Goal: Task Accomplishment & Management: Use online tool/utility

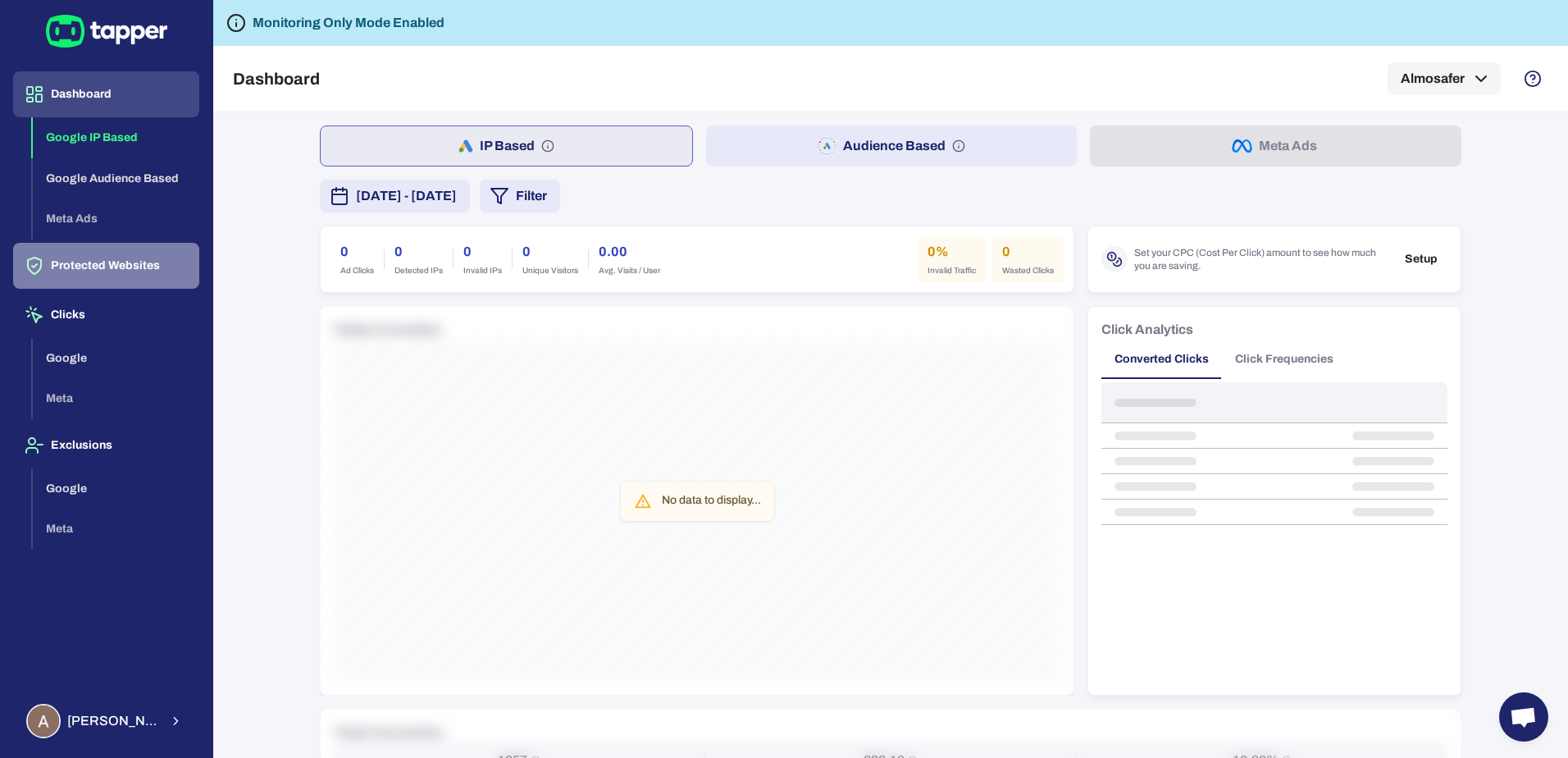
click at [92, 265] on button "Protected Websites" at bounding box center [106, 265] width 186 height 46
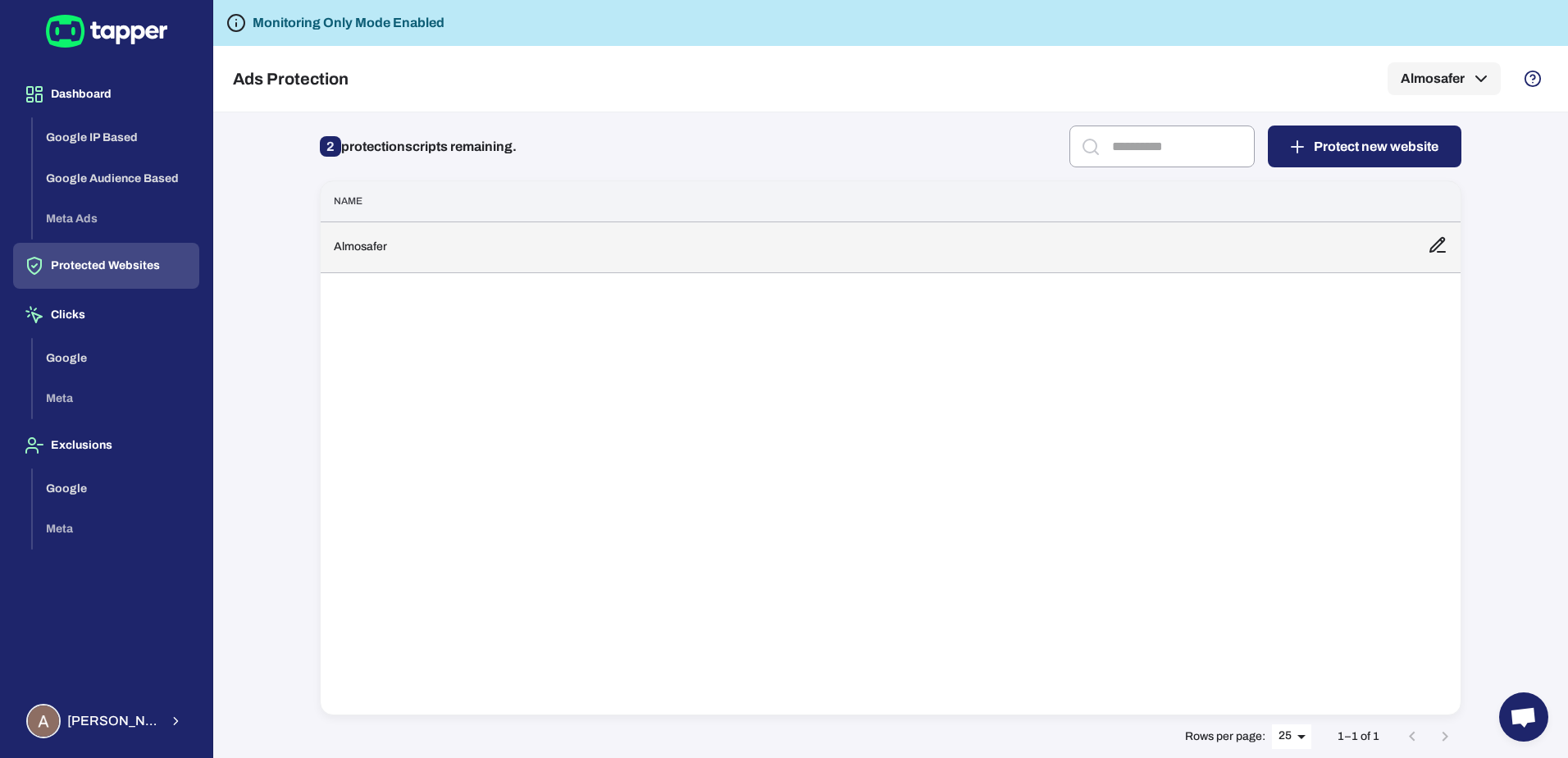
click at [786, 256] on td "Almosafer" at bounding box center [868, 247] width 1095 height 51
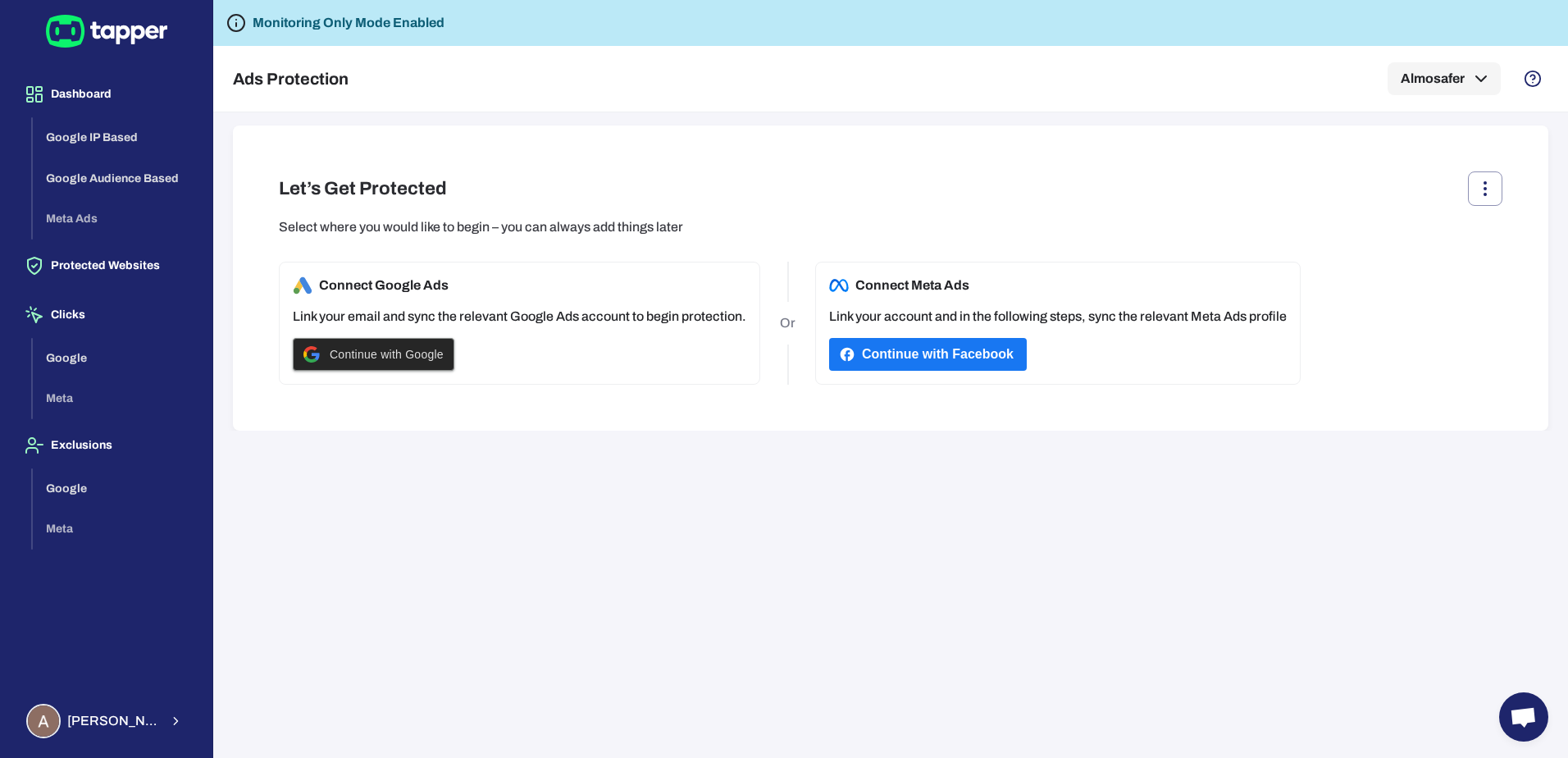
click at [408, 348] on span "Continue with Google" at bounding box center [387, 354] width 114 height 13
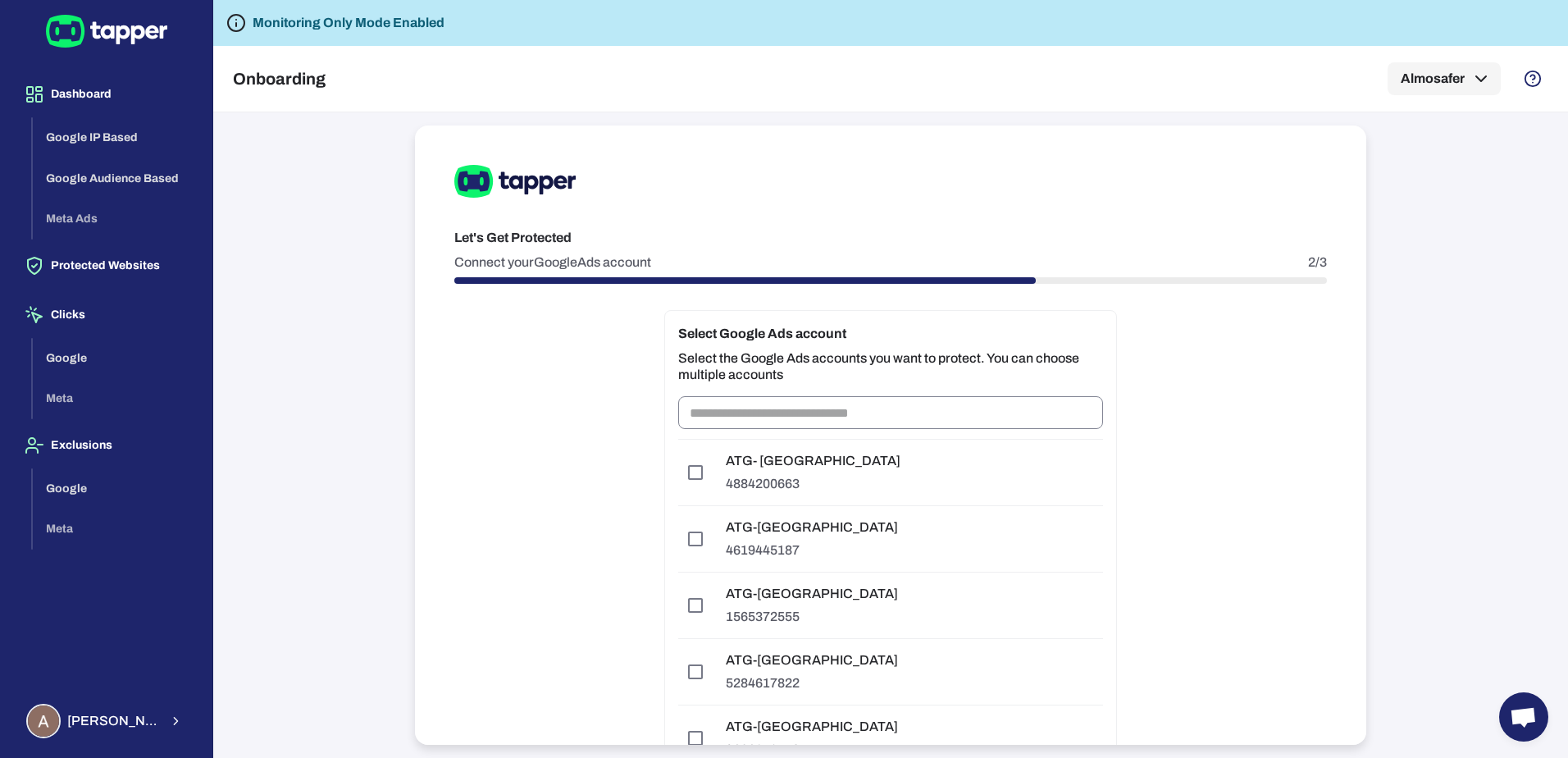
click at [857, 411] on input "text" at bounding box center [890, 413] width 425 height 33
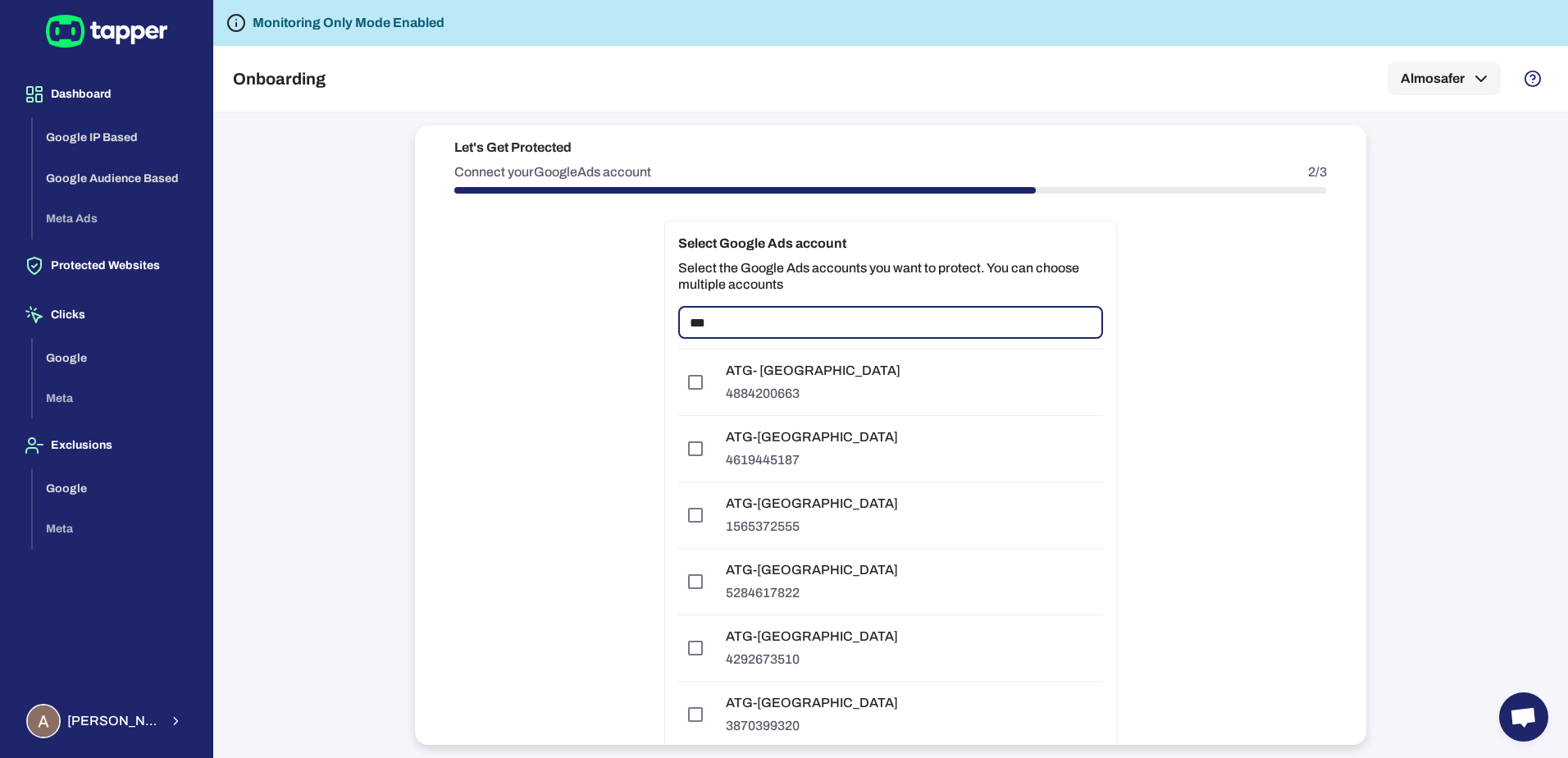
scroll to position [164, 0]
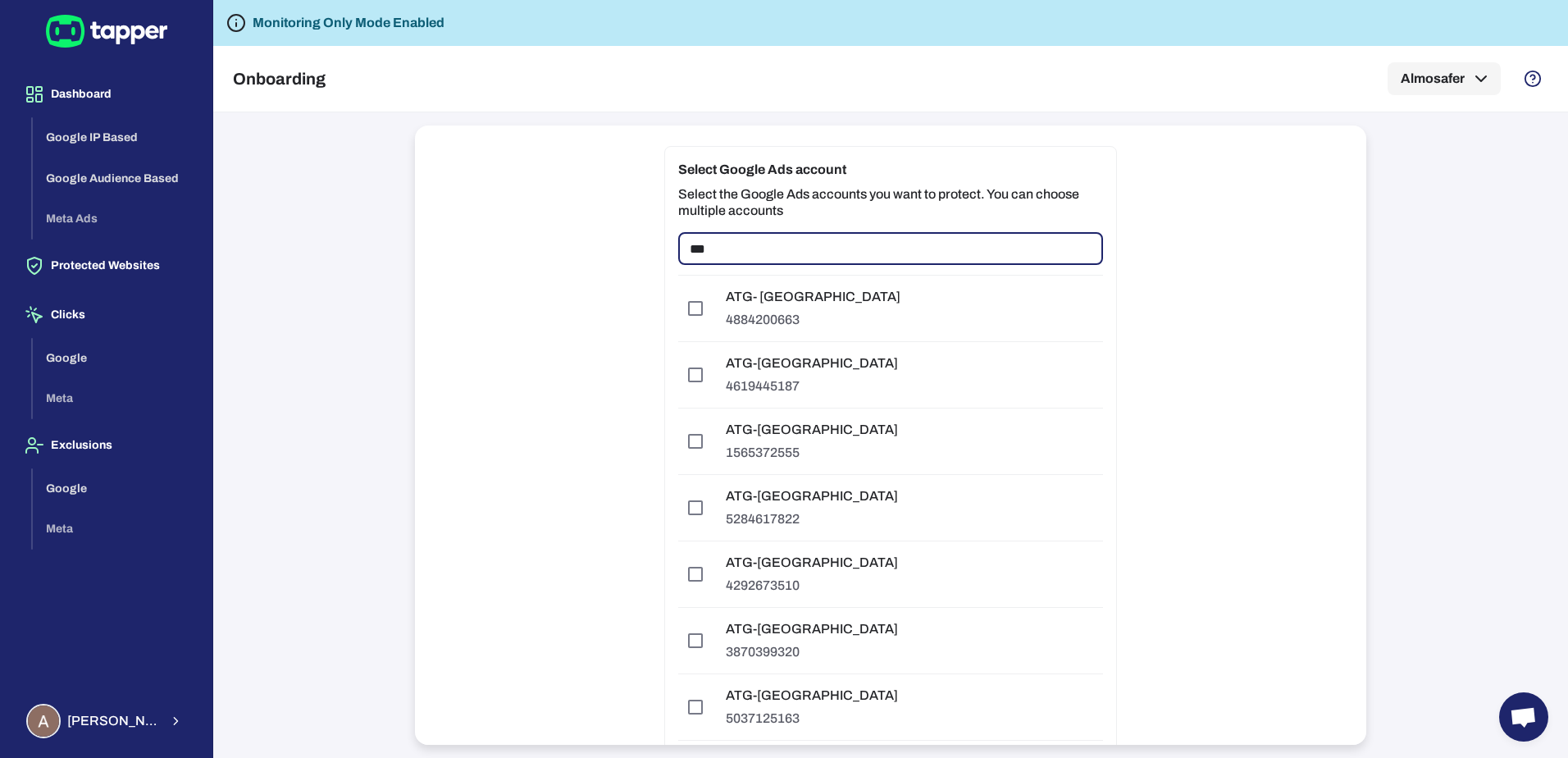
type input "***"
click at [1159, 424] on div "Let's Get Protected Connect your Google Ads account 2/3 Select Google Ads accou…" at bounding box center [890, 435] width 951 height 620
click at [883, 254] on input "***" at bounding box center [890, 249] width 425 height 33
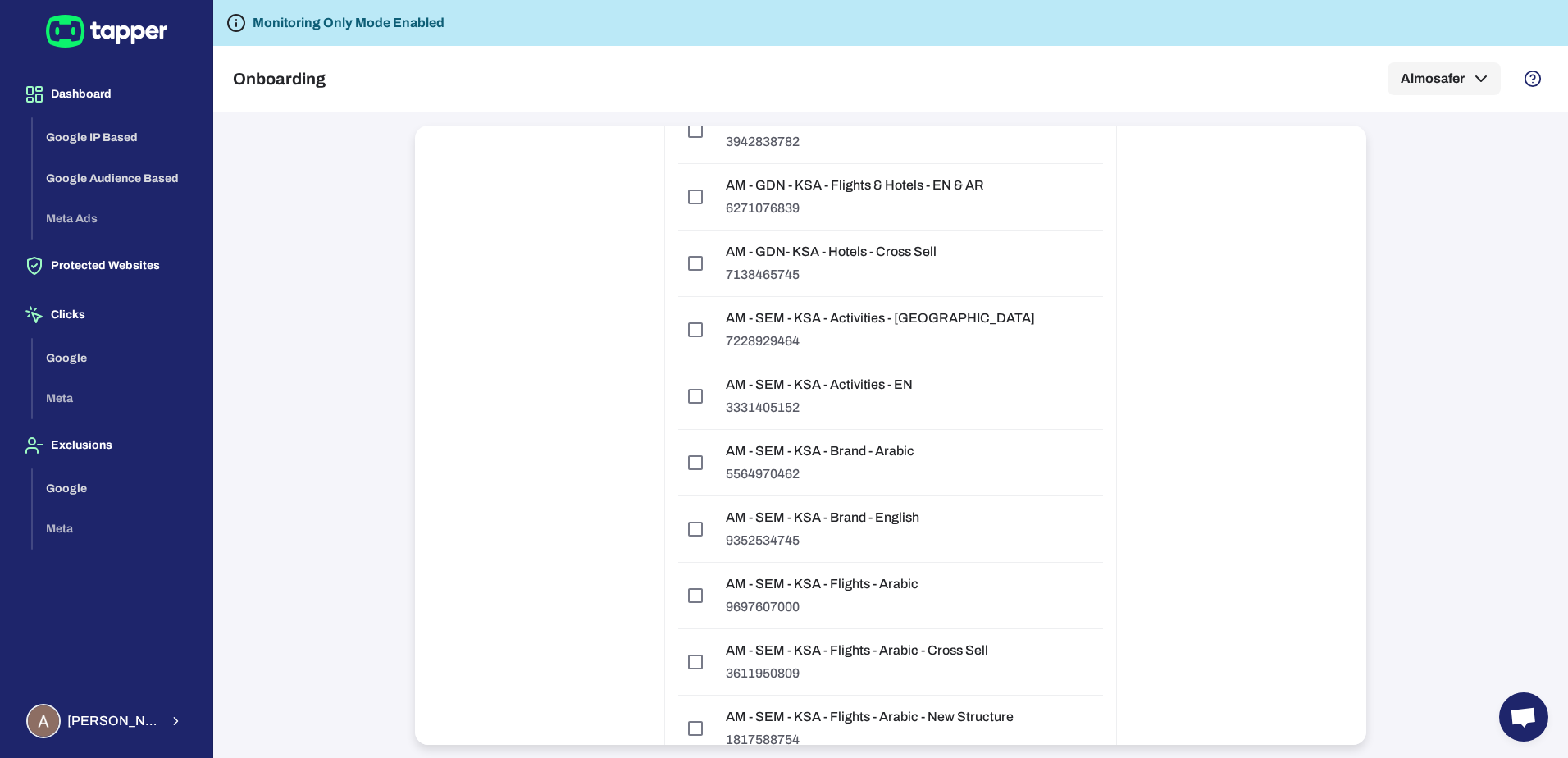
scroll to position [3735, 0]
click at [909, 313] on div "AM - SEM - KSA - Activities - AR 7228929464" at bounding box center [881, 328] width 335 height 66
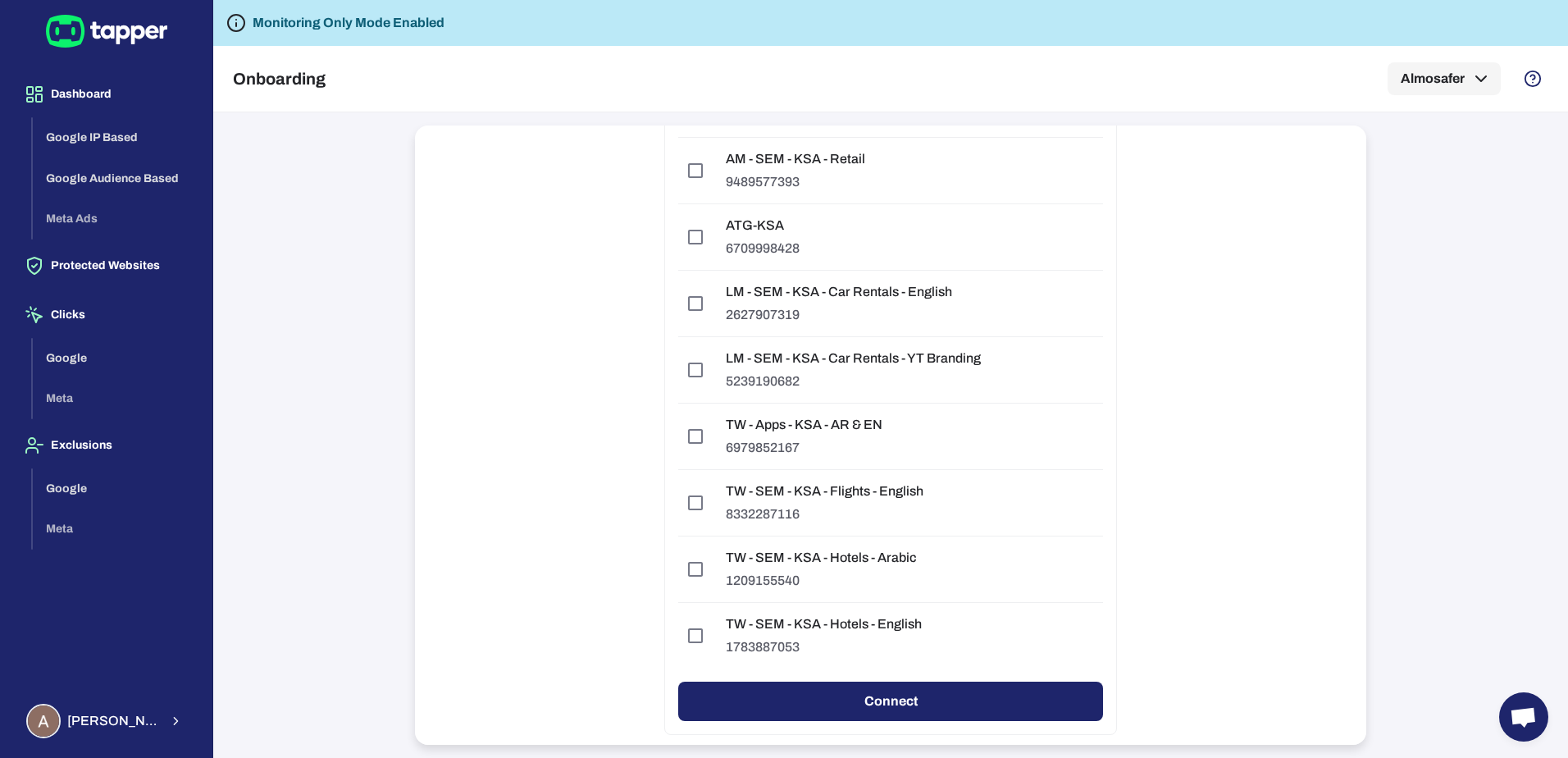
scroll to position [5650, 0]
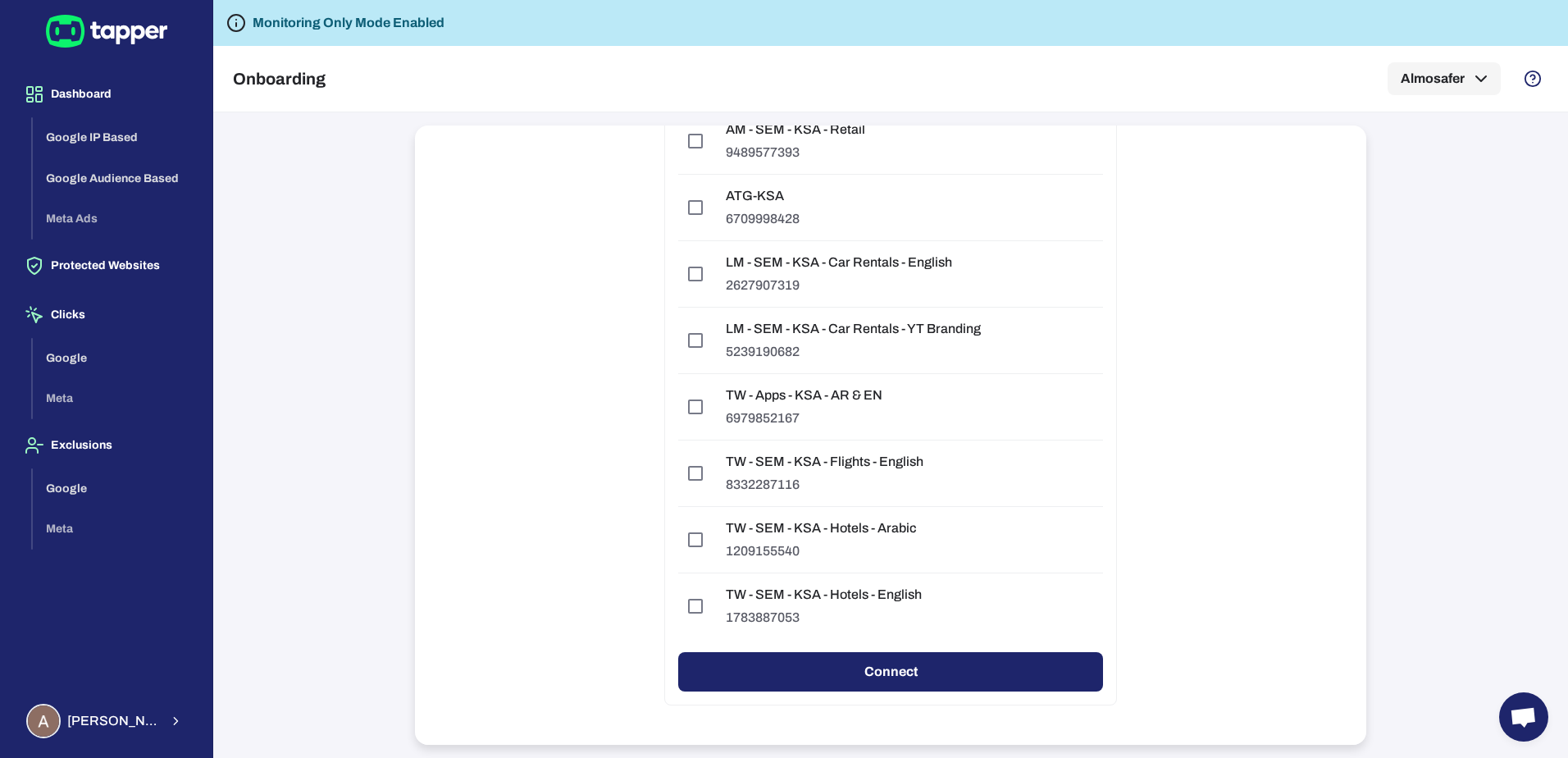
click at [980, 671] on button "Connect" at bounding box center [890, 672] width 425 height 39
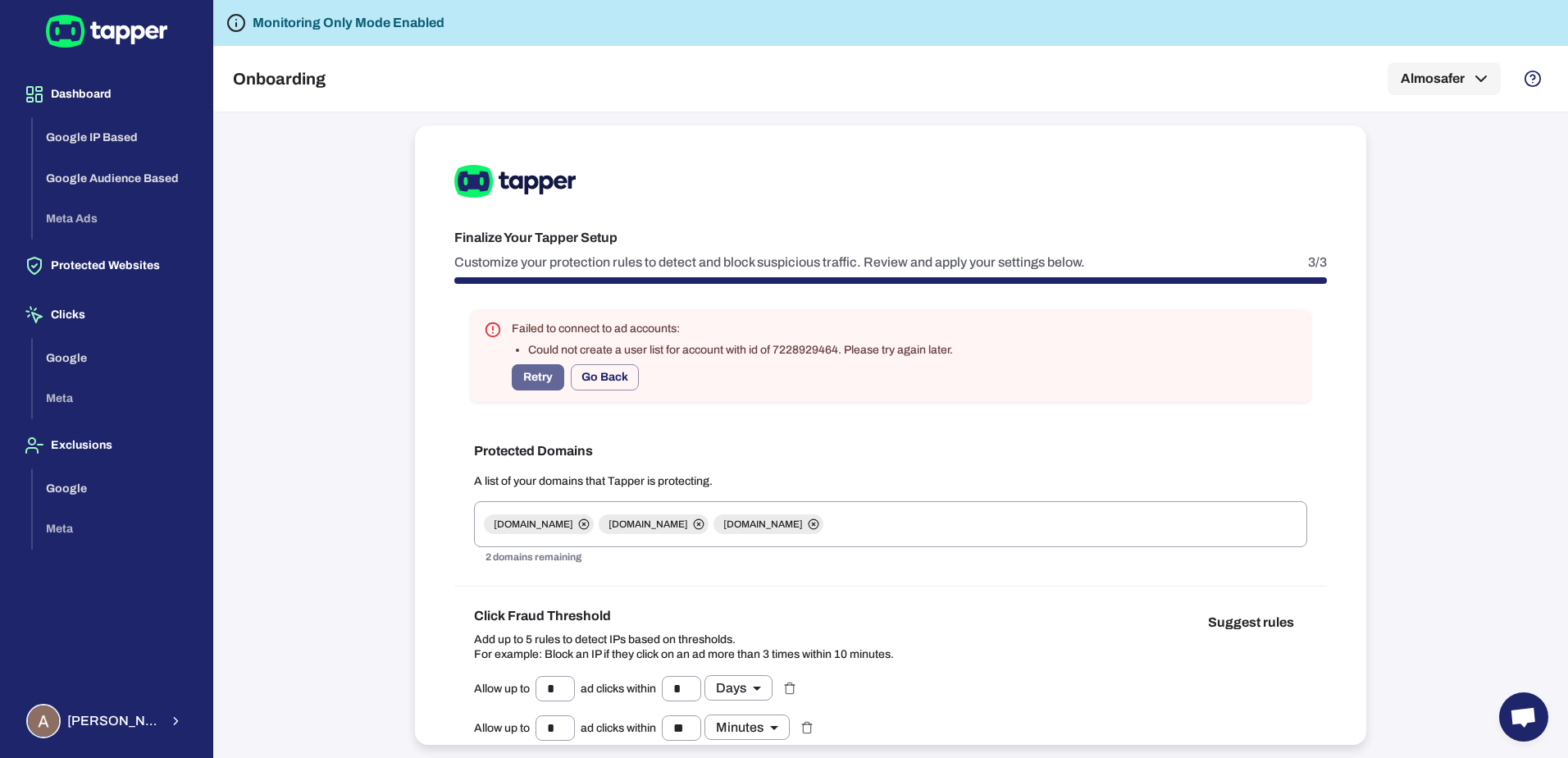
click at [559, 381] on button "Retry" at bounding box center [538, 377] width 52 height 26
click at [614, 380] on button "Go Back" at bounding box center [605, 377] width 68 height 26
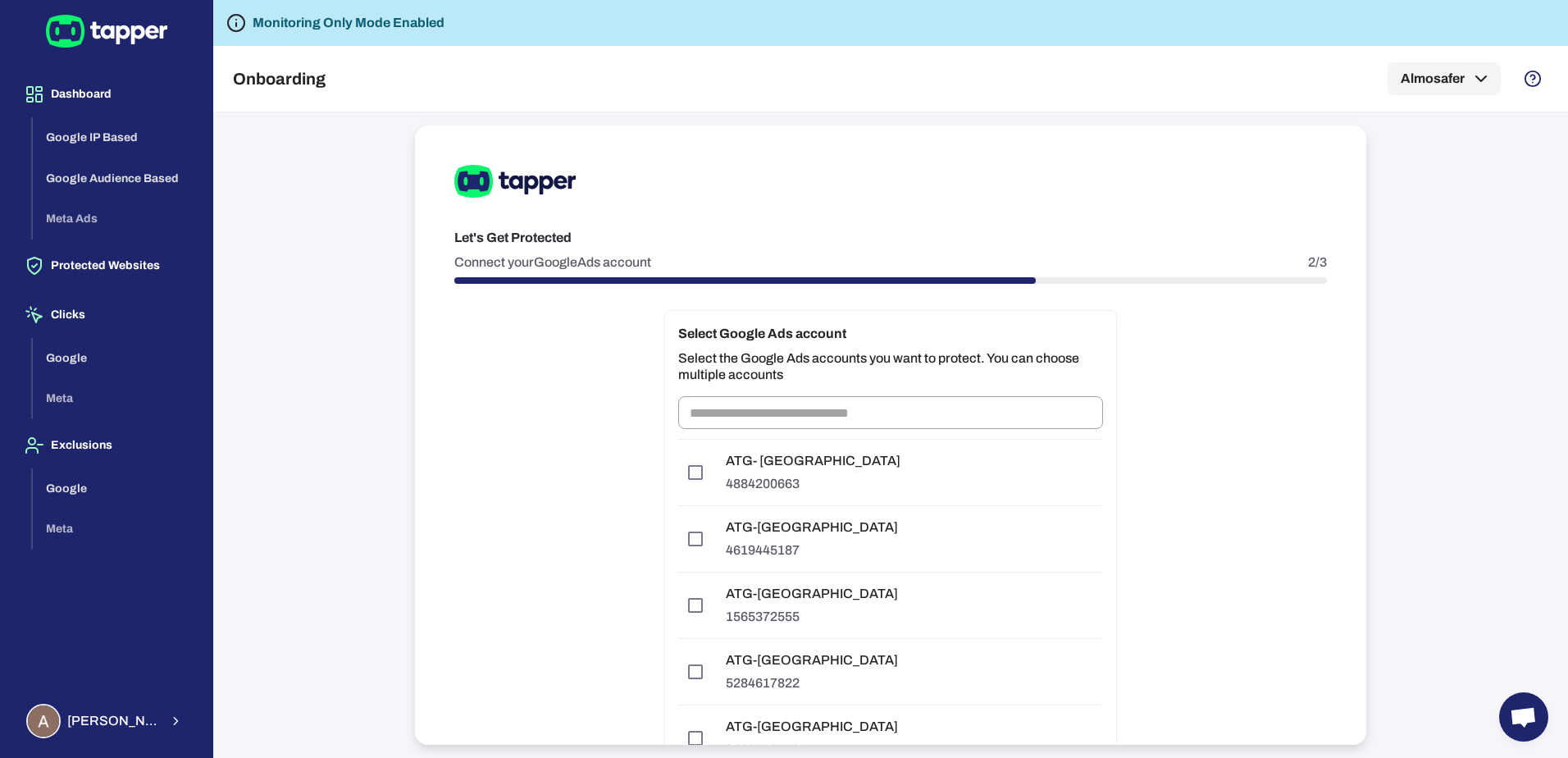
click at [1197, 410] on div "Let's Get Protected Connect your Google Ads account 2/3 Select Google Ads accou…" at bounding box center [890, 435] width 951 height 620
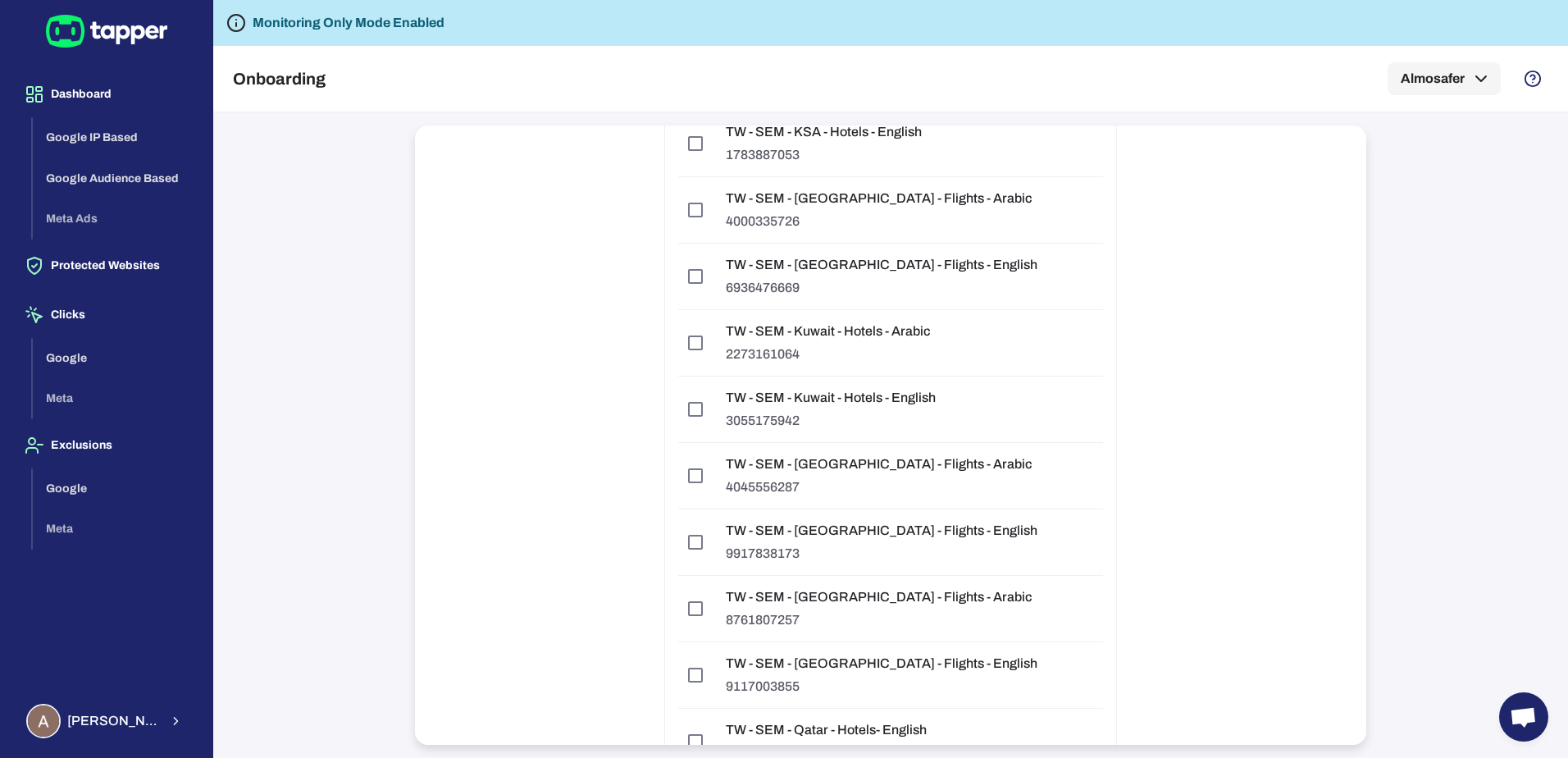
scroll to position [14908, 0]
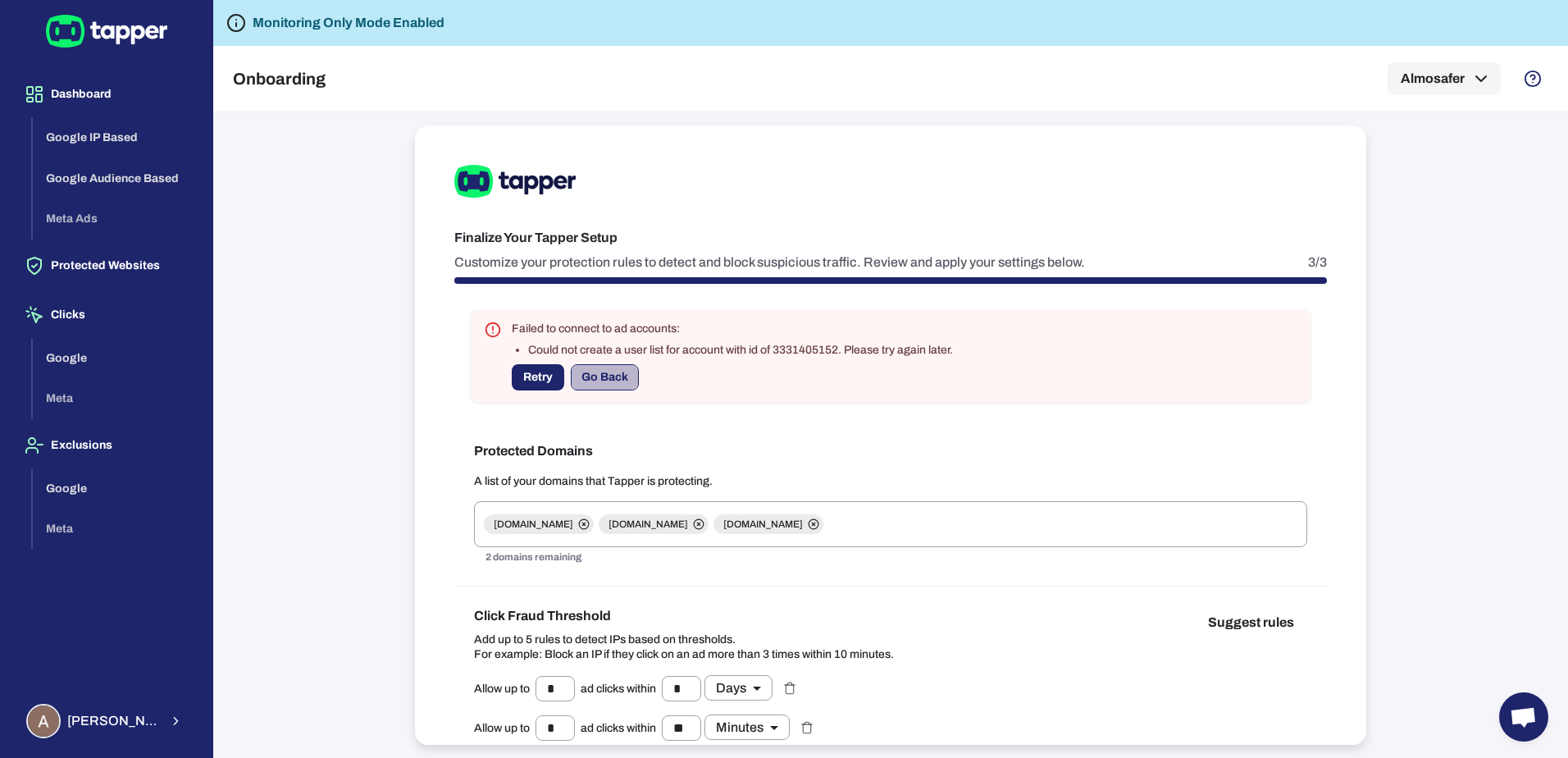
click at [615, 381] on button "Go Back" at bounding box center [605, 377] width 68 height 26
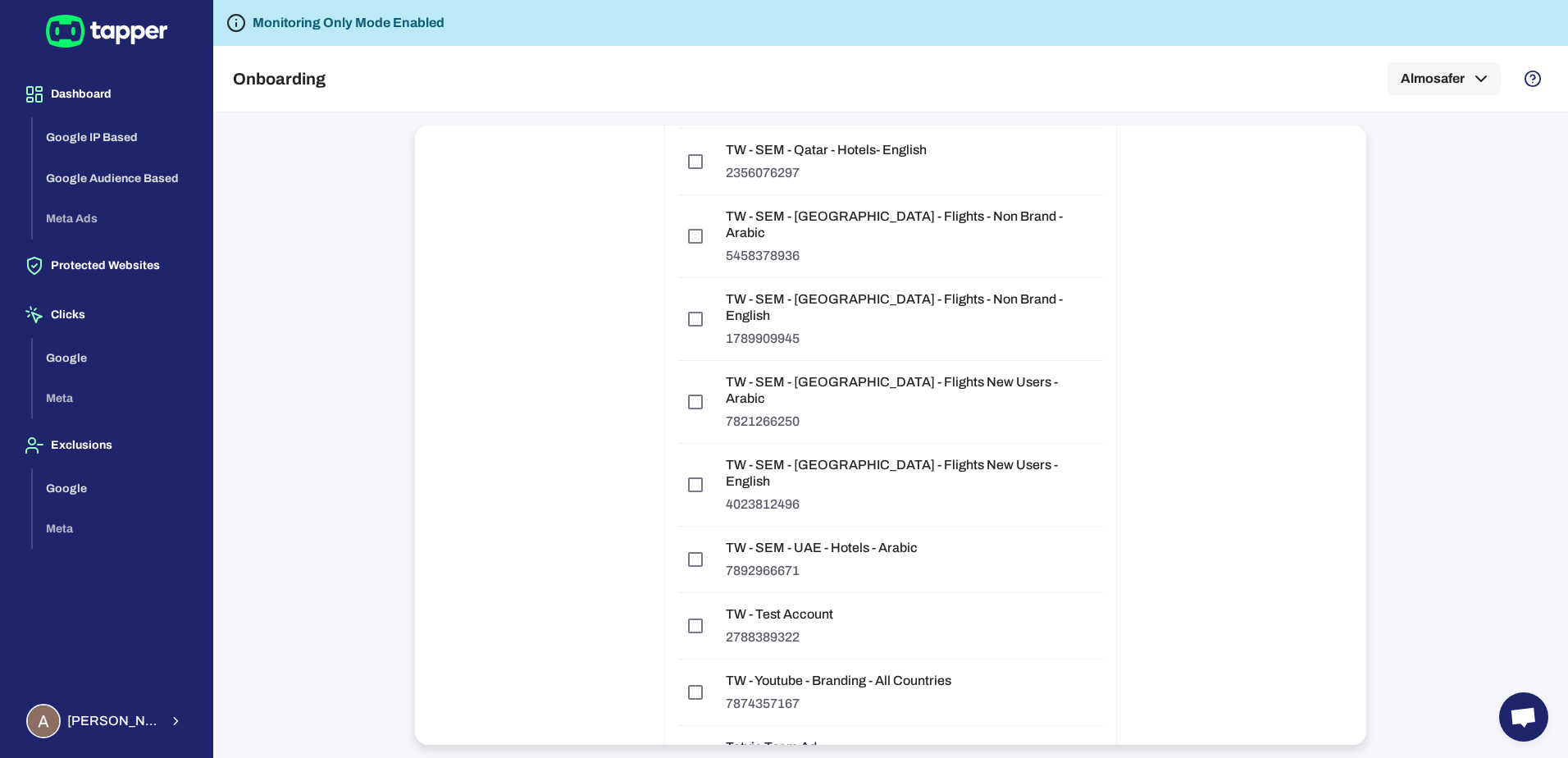
scroll to position [14908, 0]
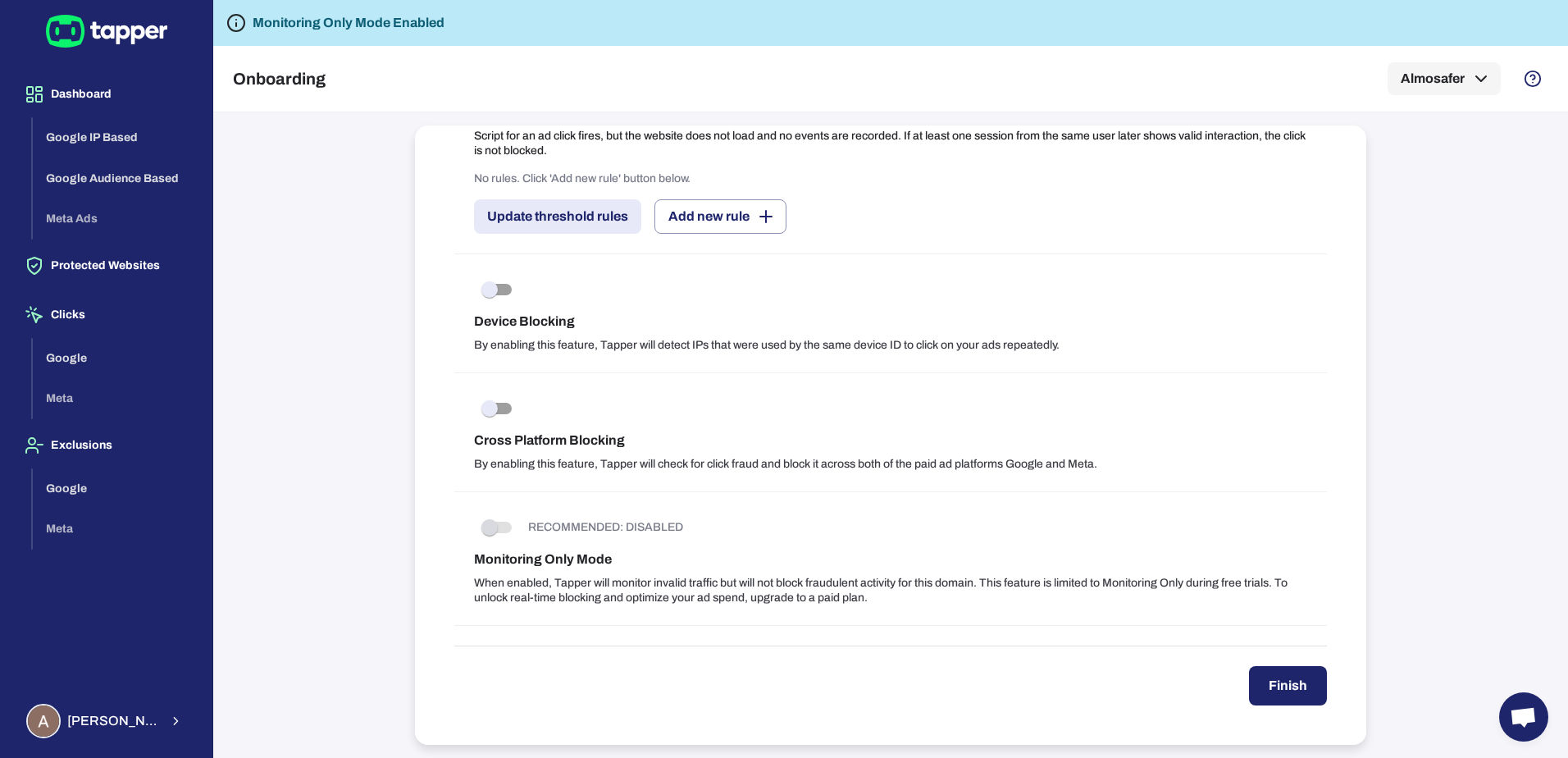
type input "*"
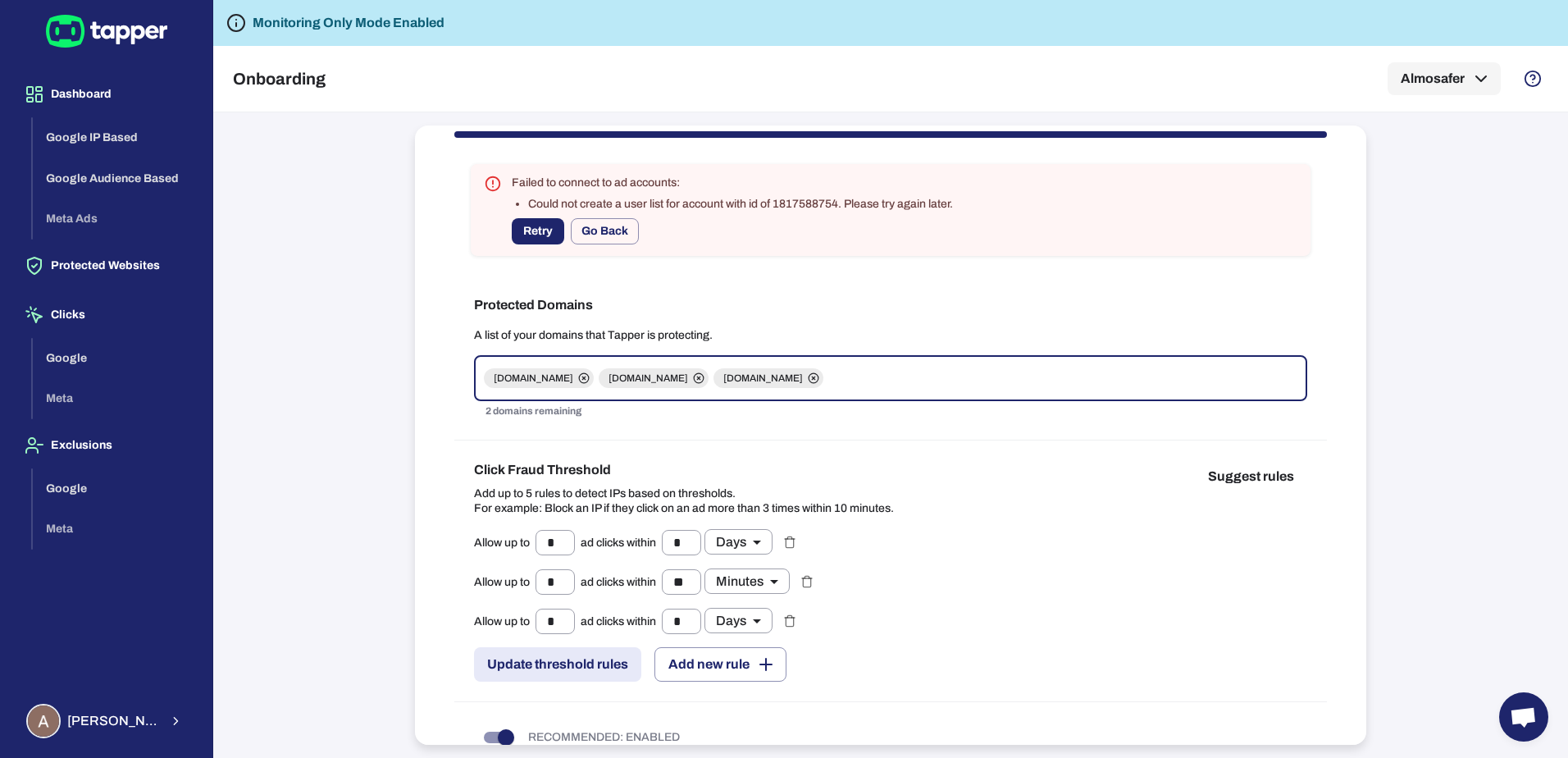
scroll to position [136, 0]
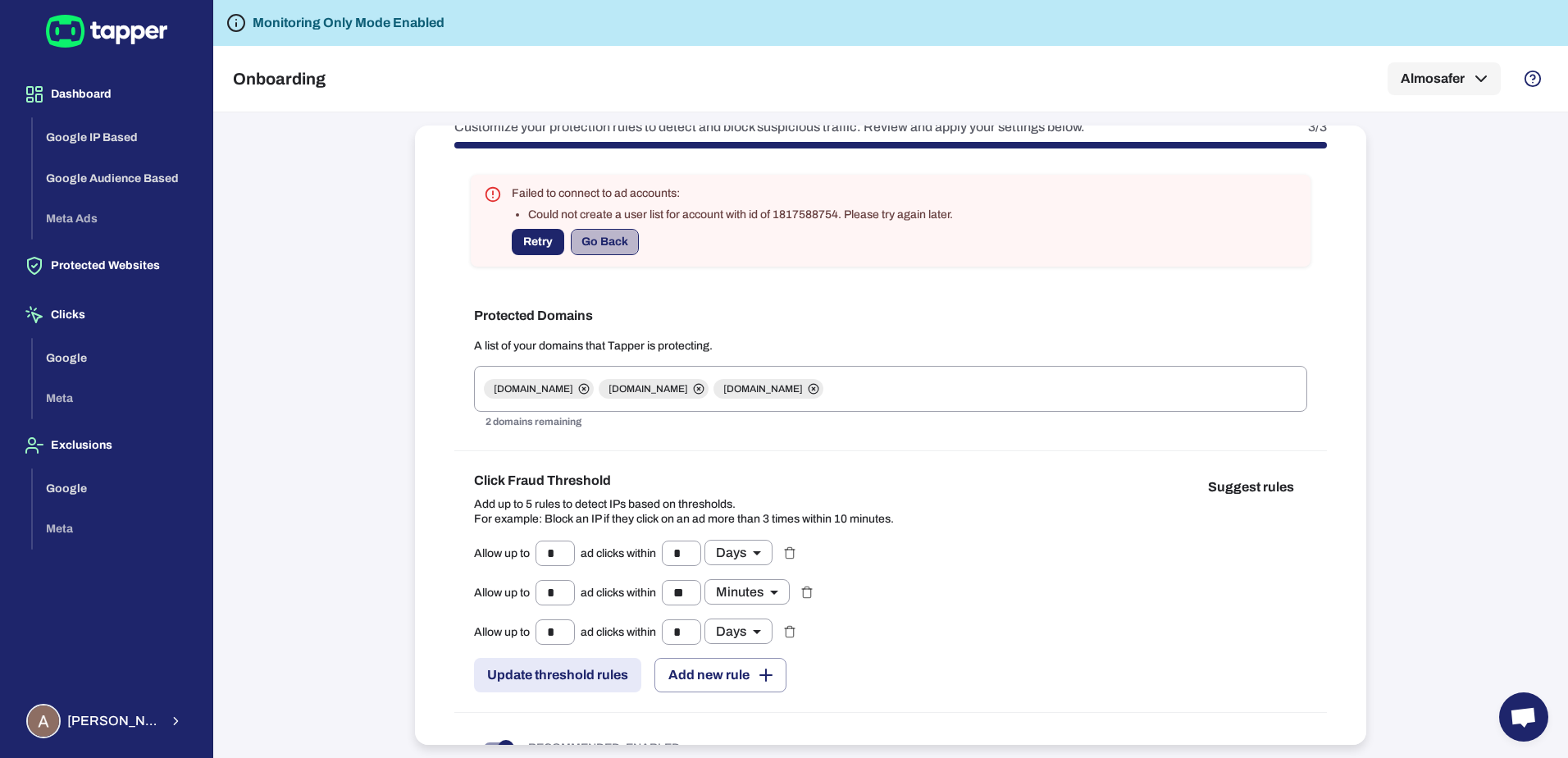
click at [591, 247] on button "Go Back" at bounding box center [605, 242] width 68 height 26
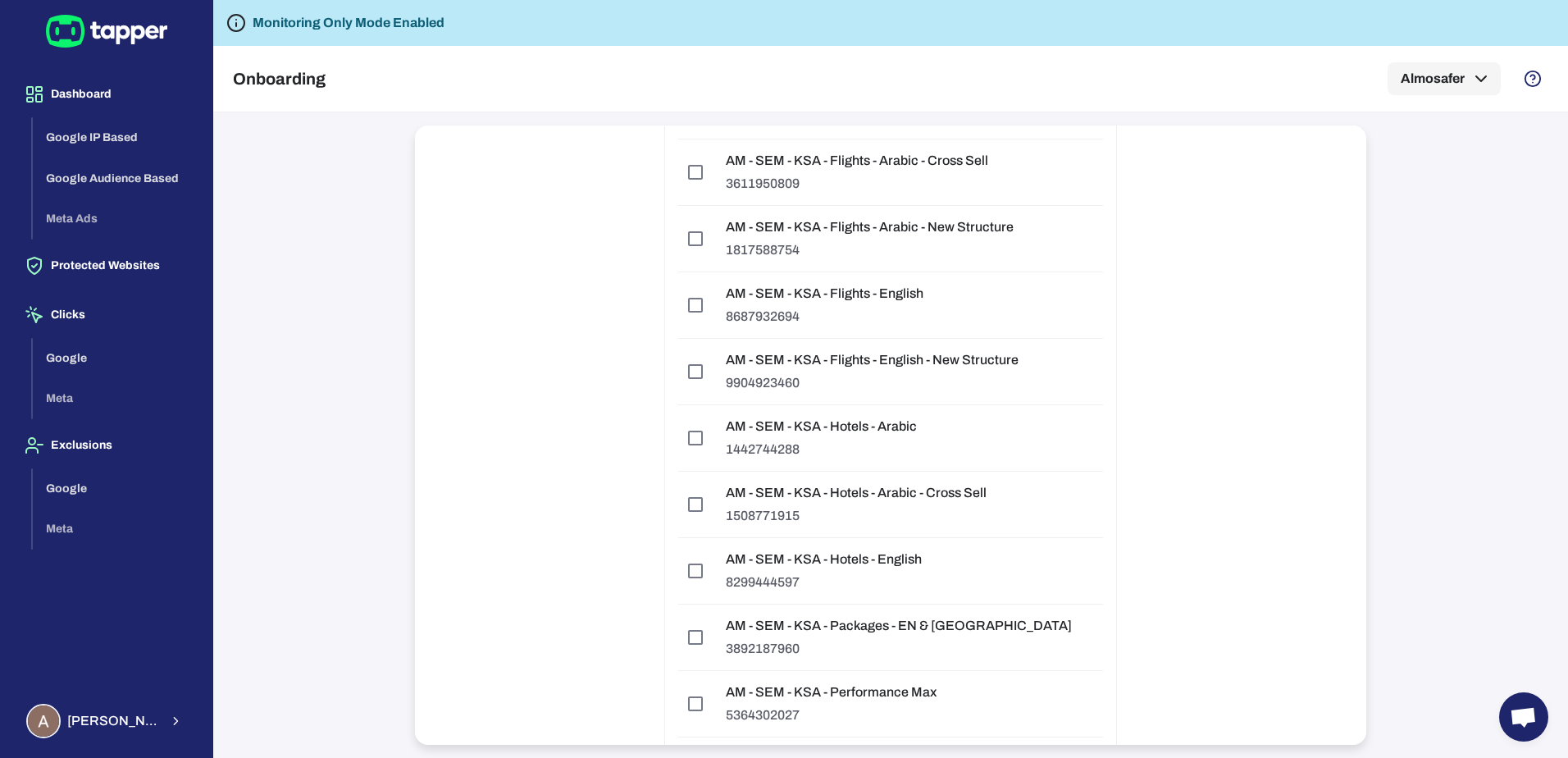
scroll to position [4334, 0]
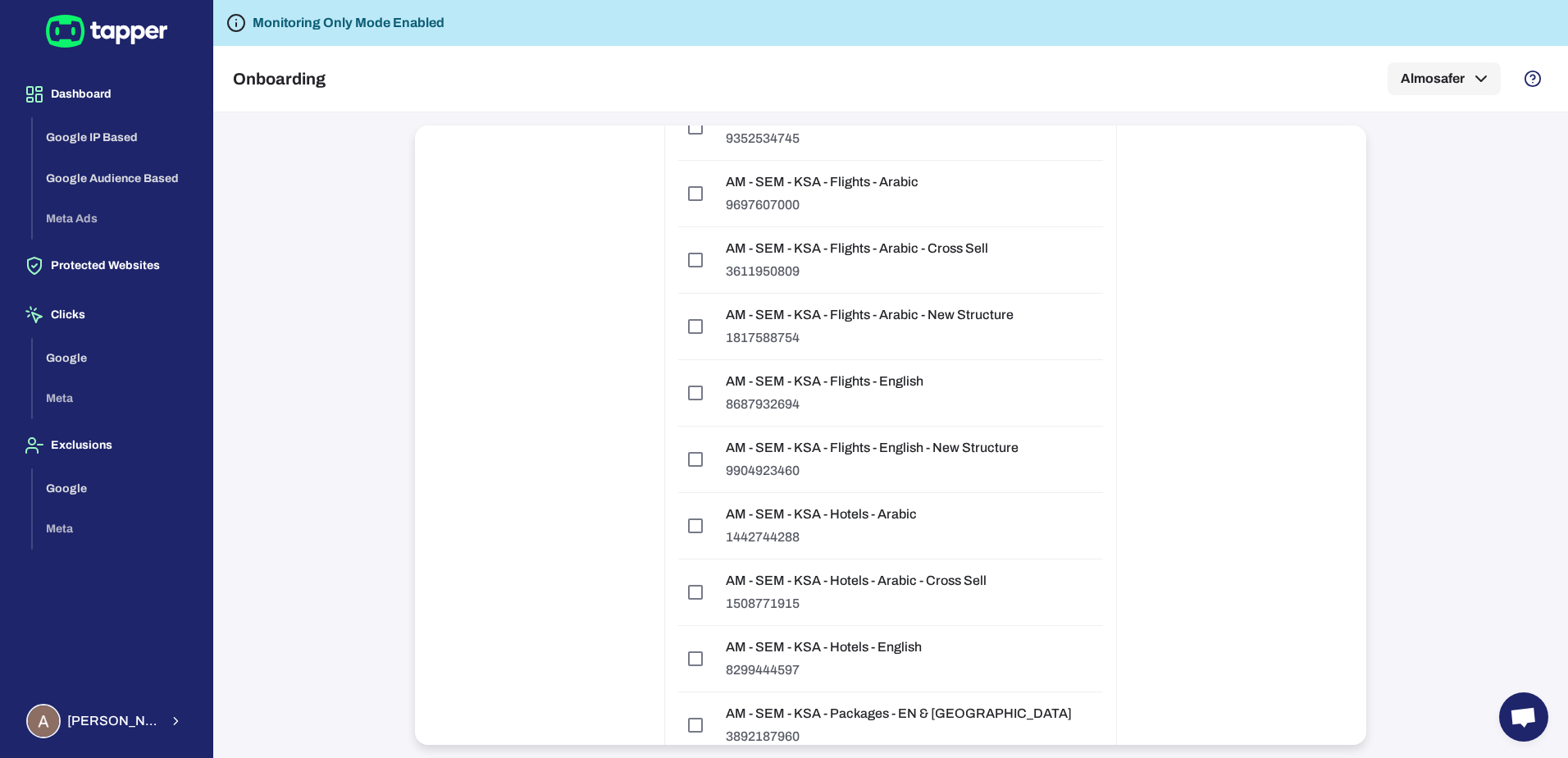
click at [974, 450] on p "AM - SEM - KSA - Flights - English - New Structure" at bounding box center [872, 448] width 293 height 17
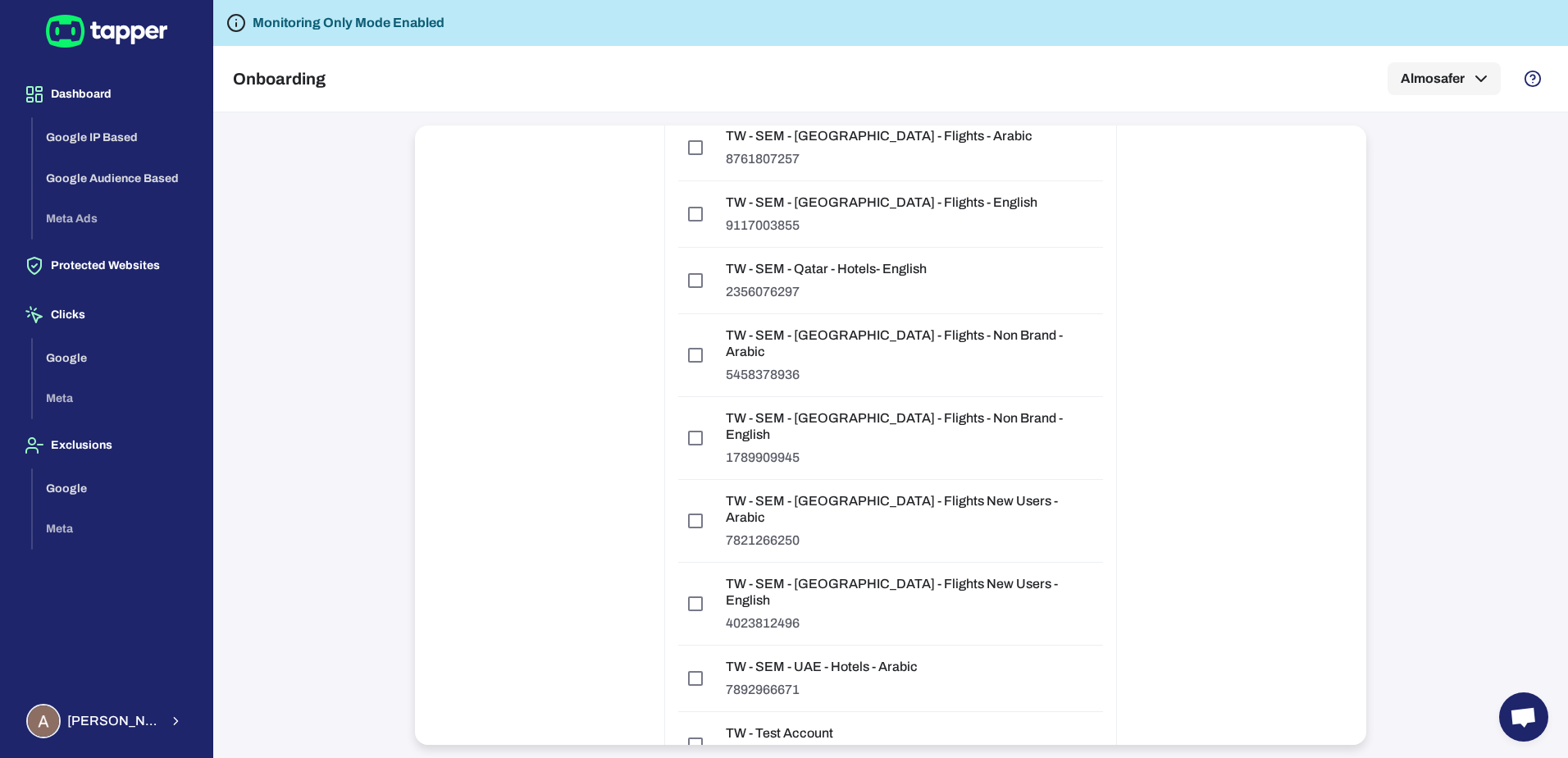
scroll to position [14908, 0]
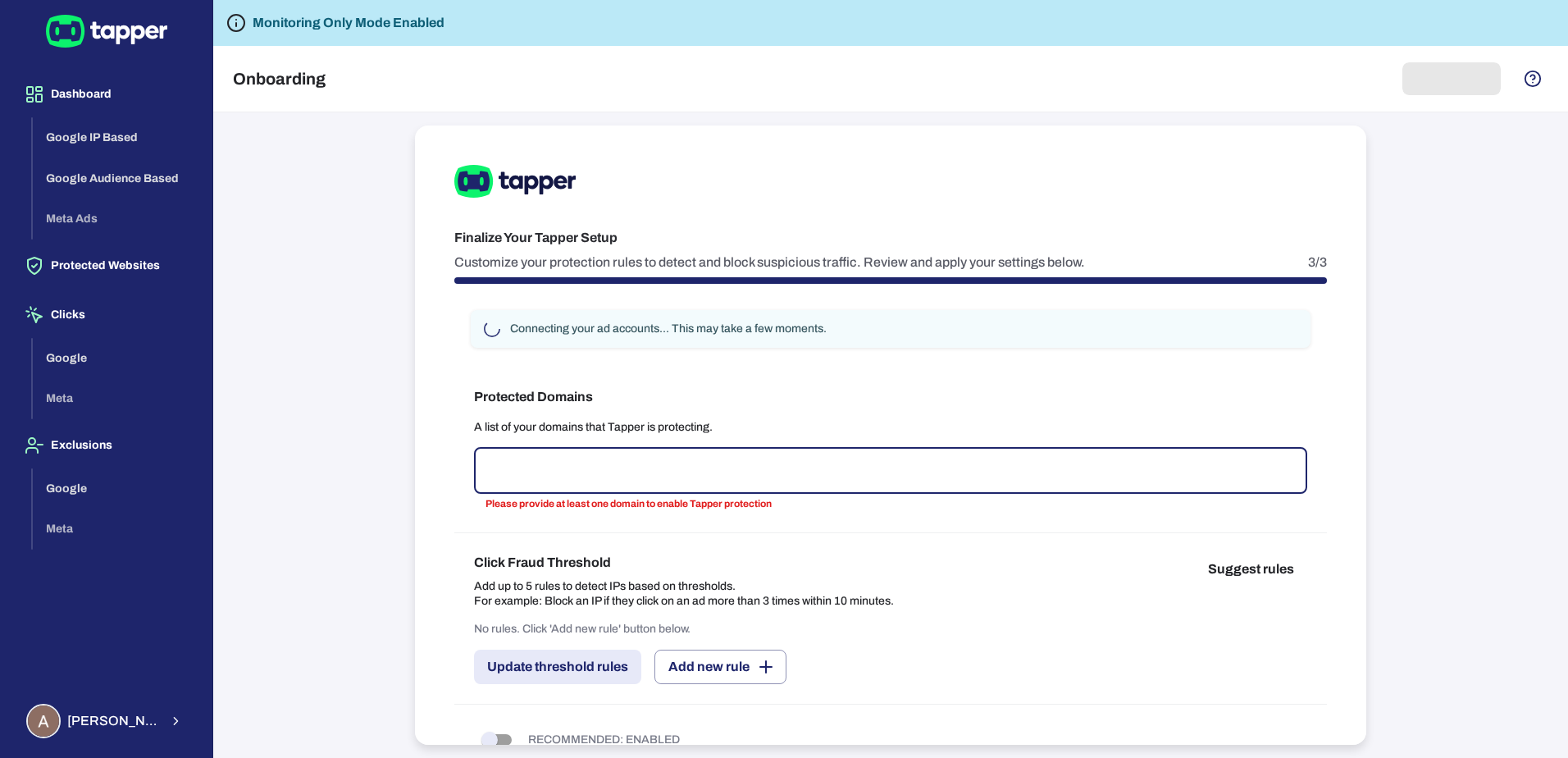
type input "*"
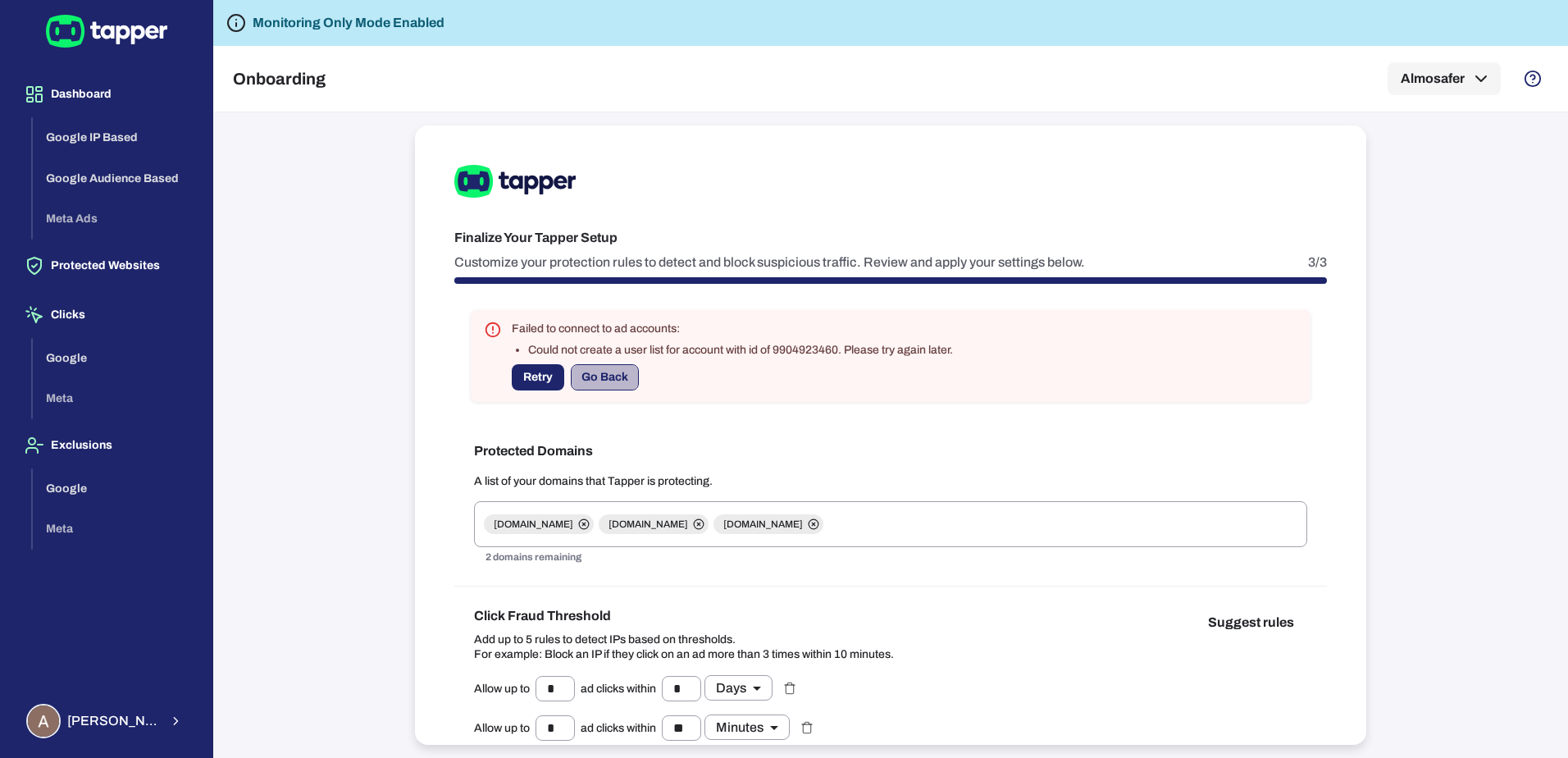
click at [612, 380] on button "Go Back" at bounding box center [605, 377] width 68 height 26
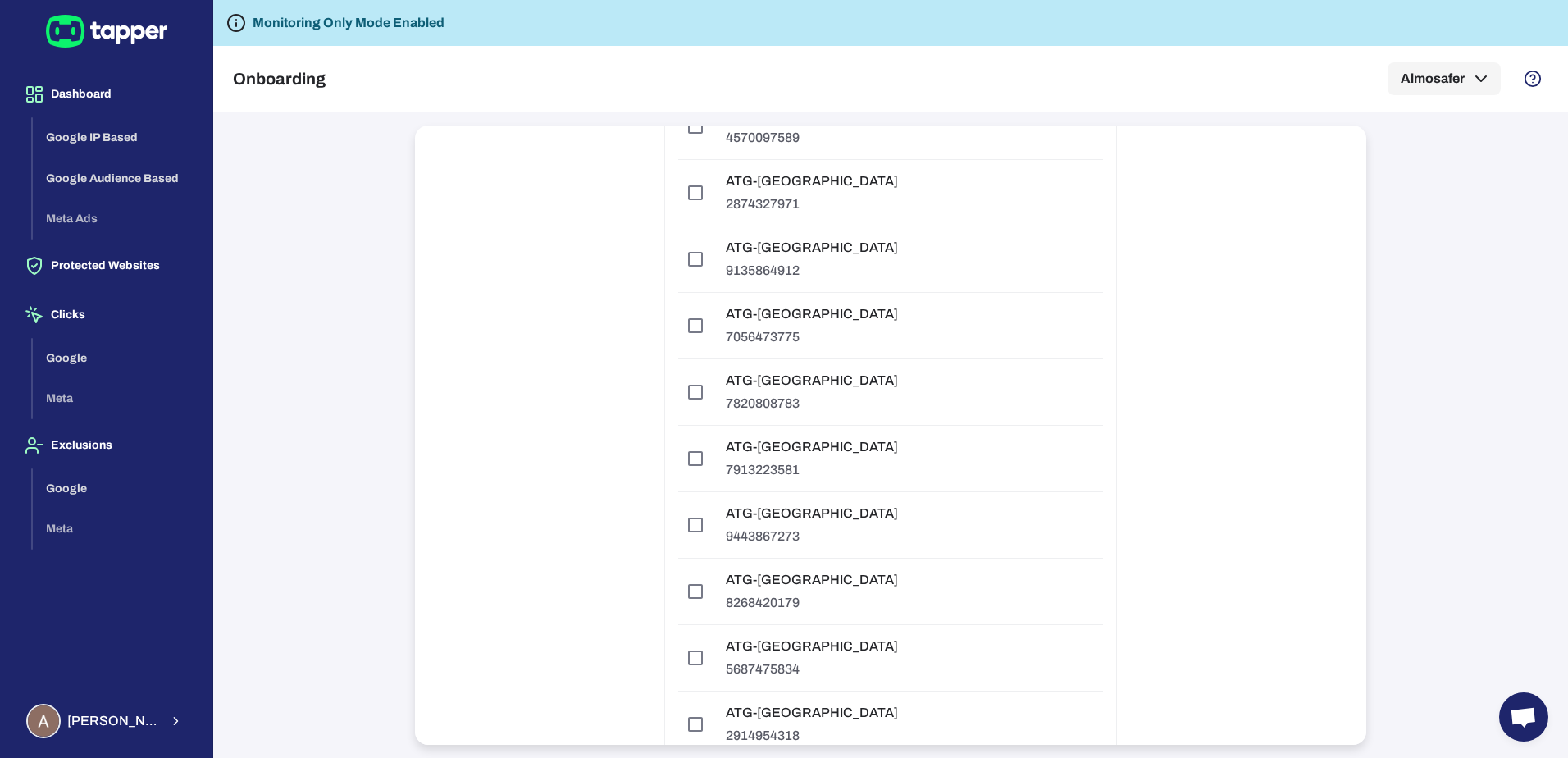
scroll to position [14908, 0]
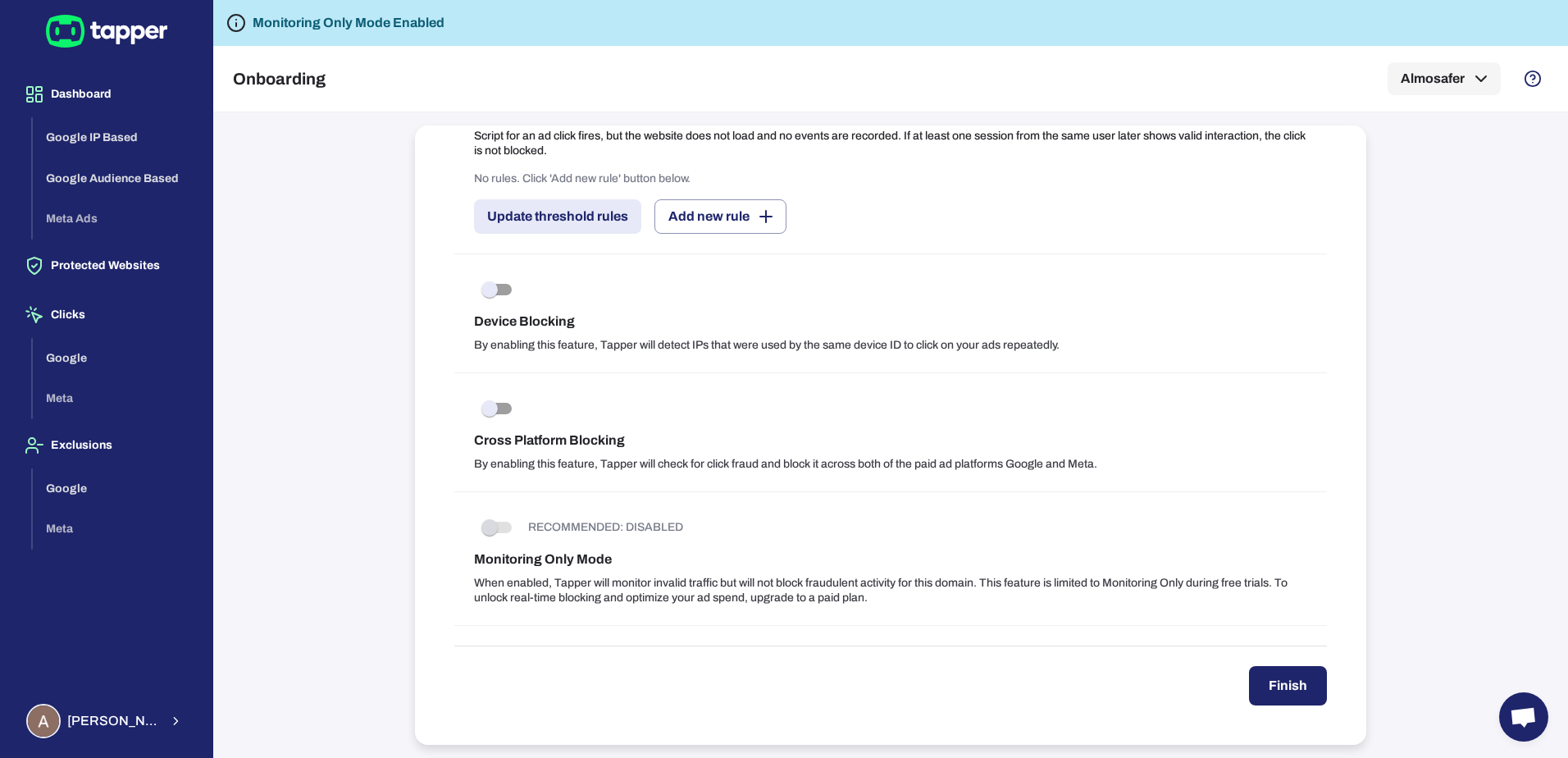
type input "*"
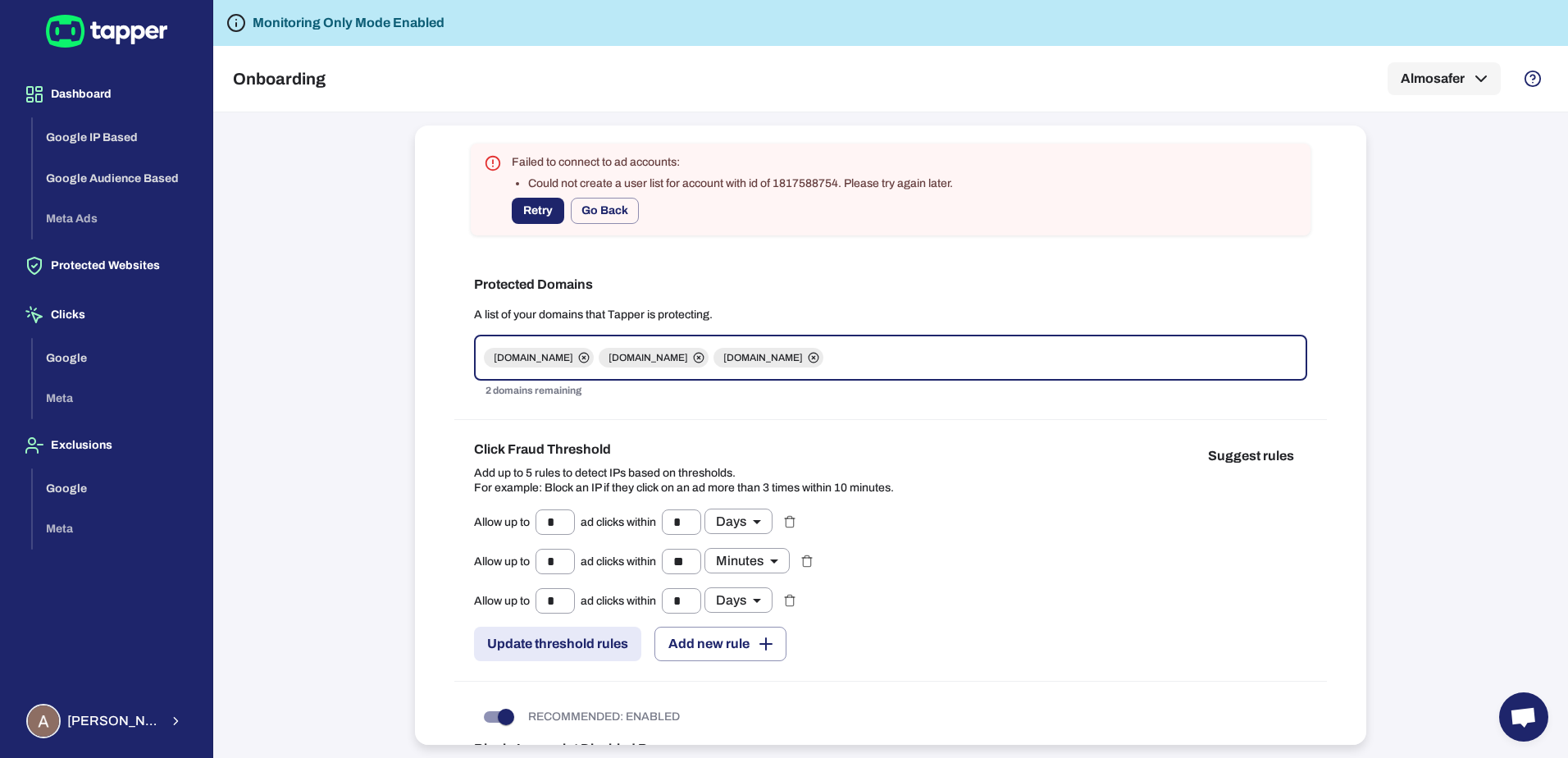
scroll to position [164, 0]
click at [615, 221] on button "Go Back" at bounding box center [605, 213] width 68 height 26
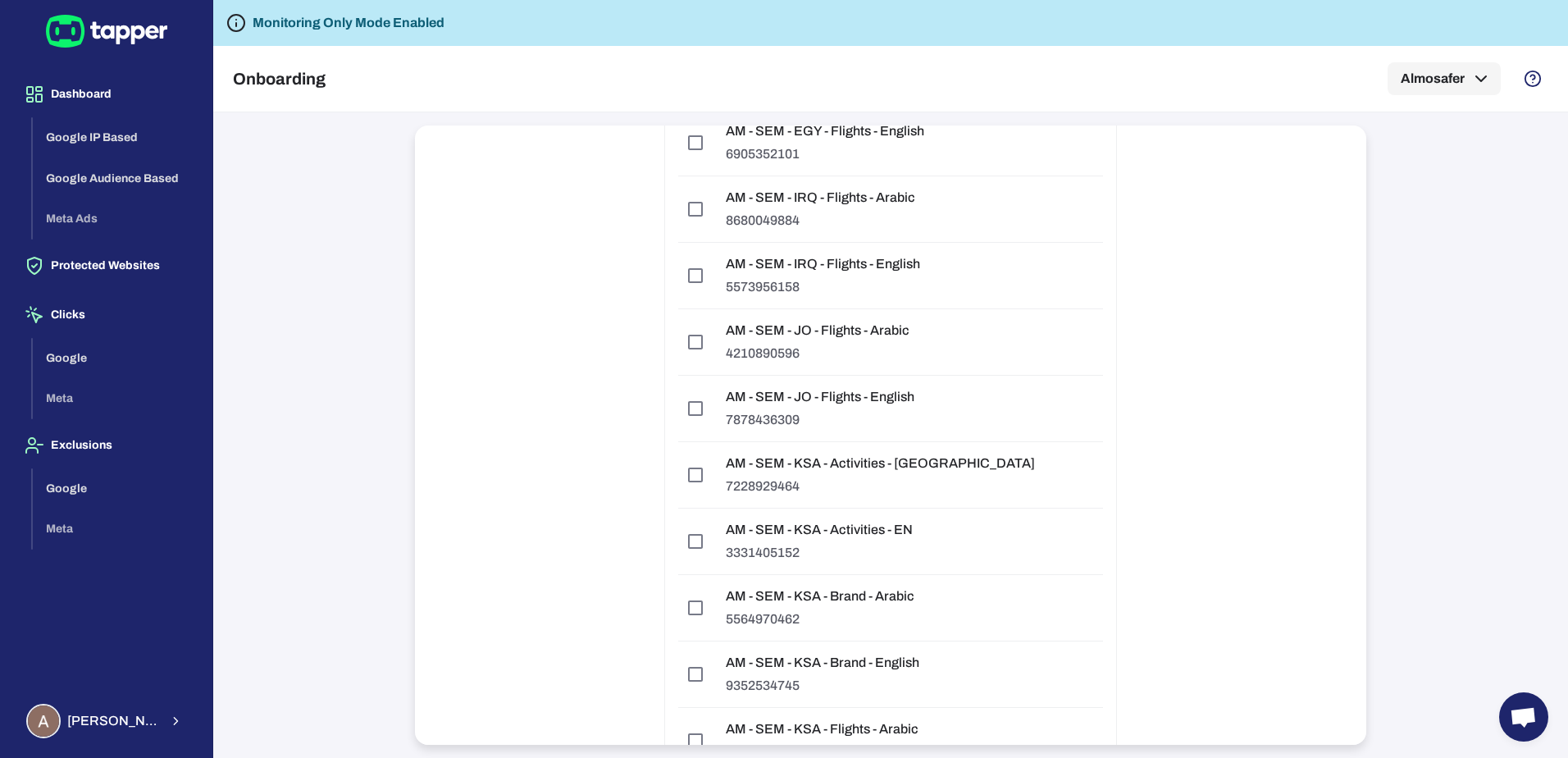
scroll to position [2868, 0]
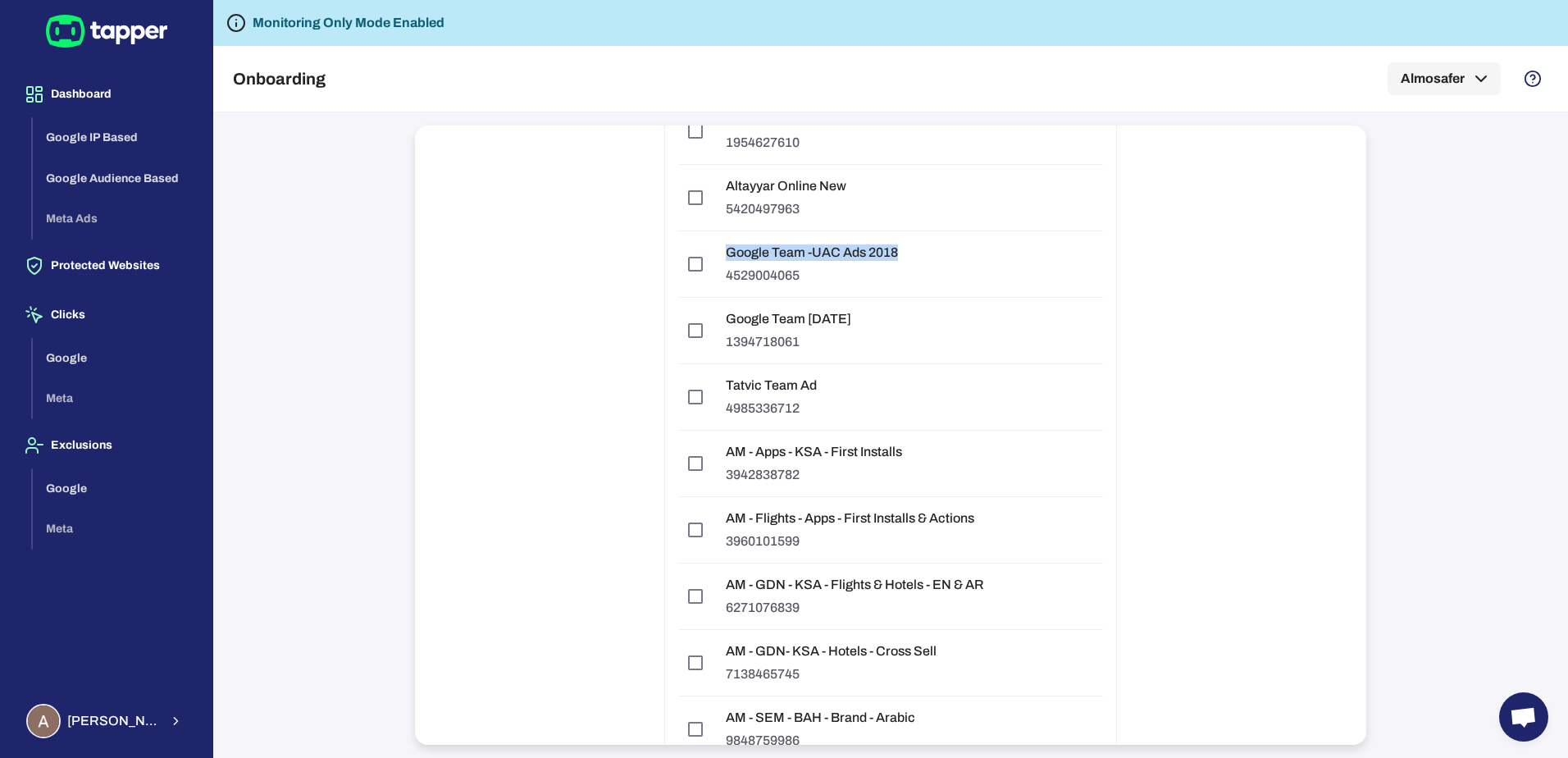
drag, startPoint x: 1352, startPoint y: 248, endPoint x: 1350, endPoint y: 229, distance: 19.1
click at [1350, 229] on div "Let's Get Protected Connect your Google Ads account 2/3 Select Google Ads accou…" at bounding box center [890, 435] width 951 height 620
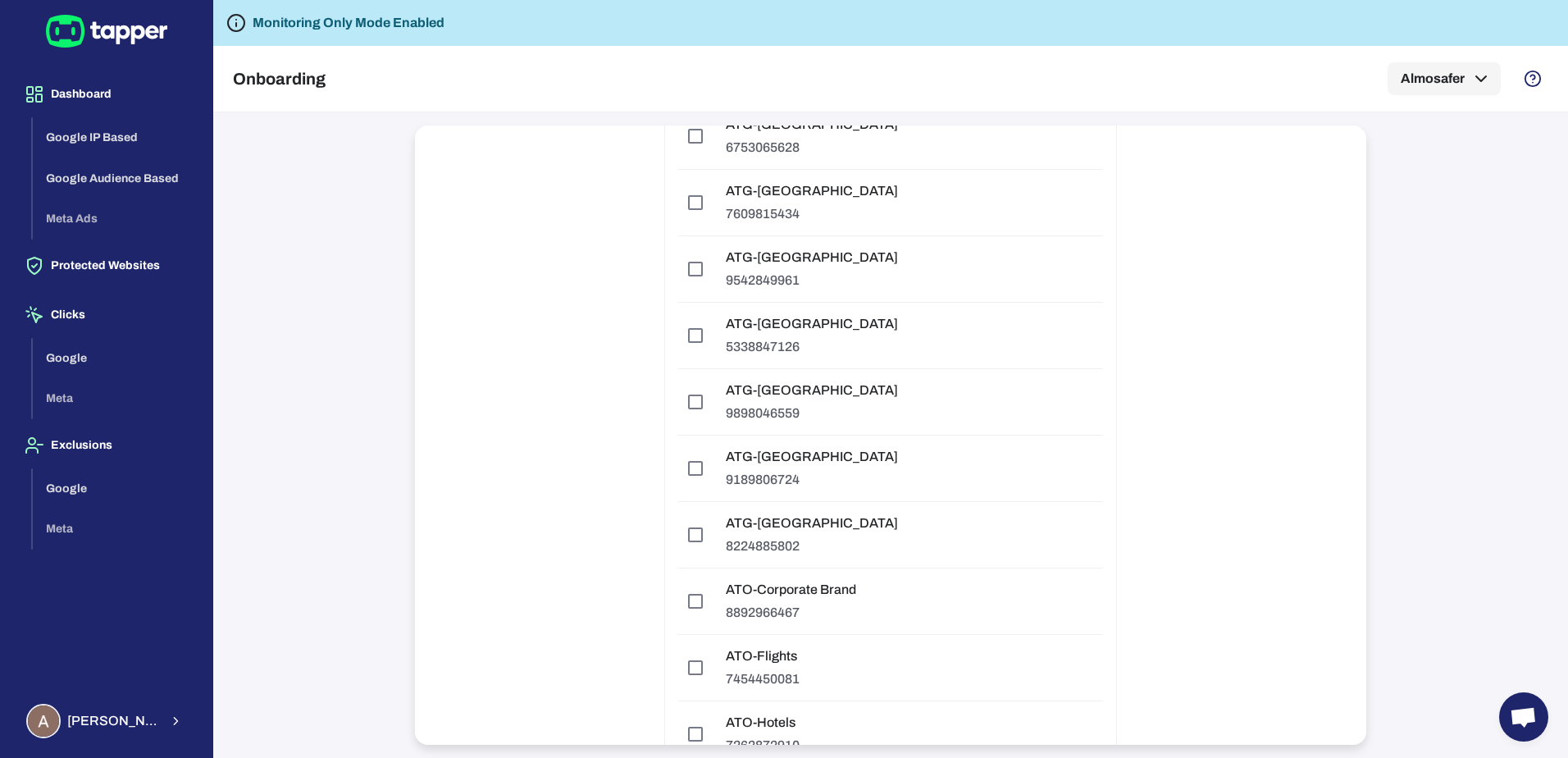
scroll to position [14908, 0]
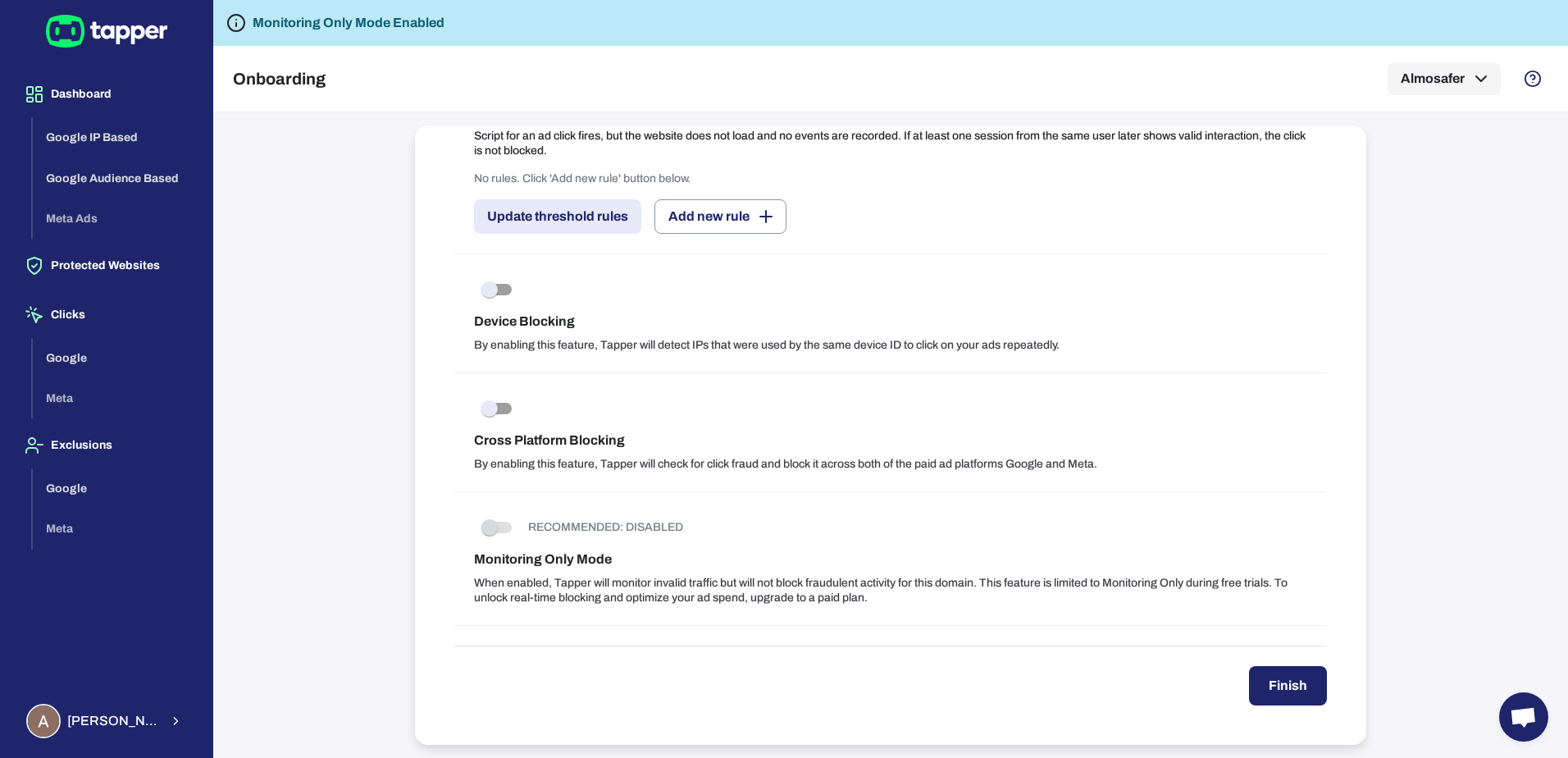
type input "*"
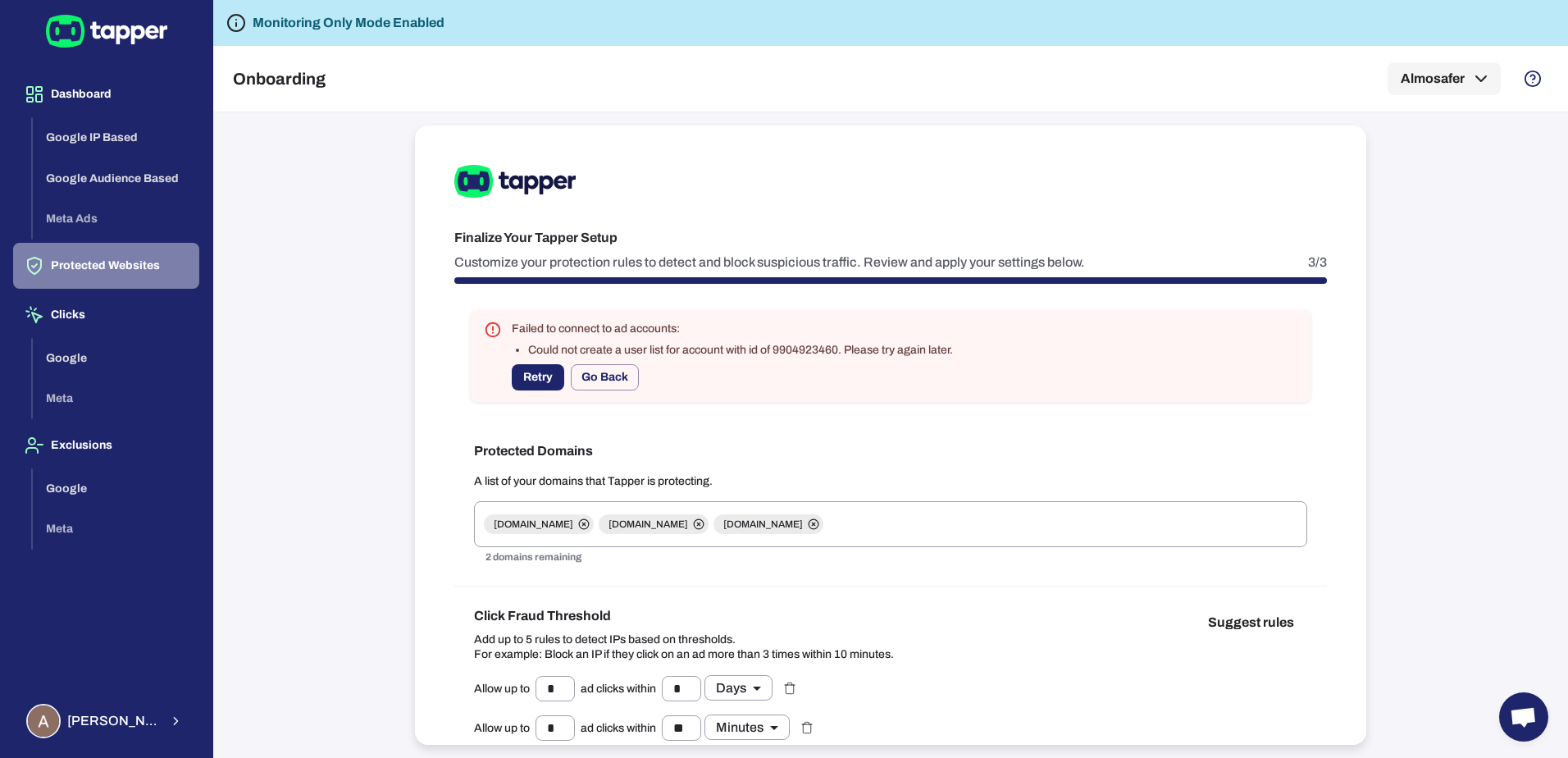
click at [93, 264] on button "Protected Websites" at bounding box center [106, 265] width 186 height 46
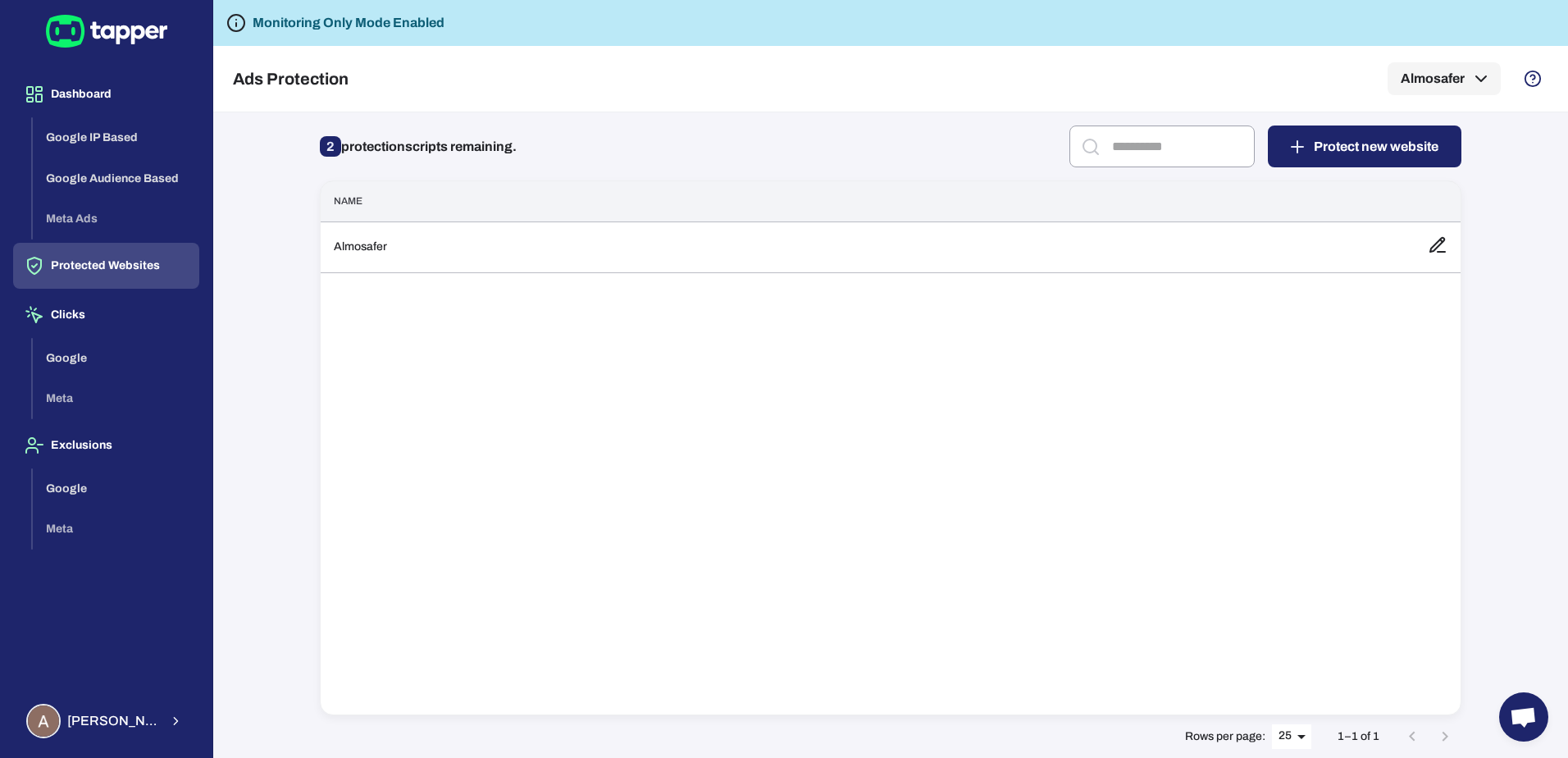
click at [547, 285] on div "Name Almosafer" at bounding box center [890, 449] width 1141 height 535
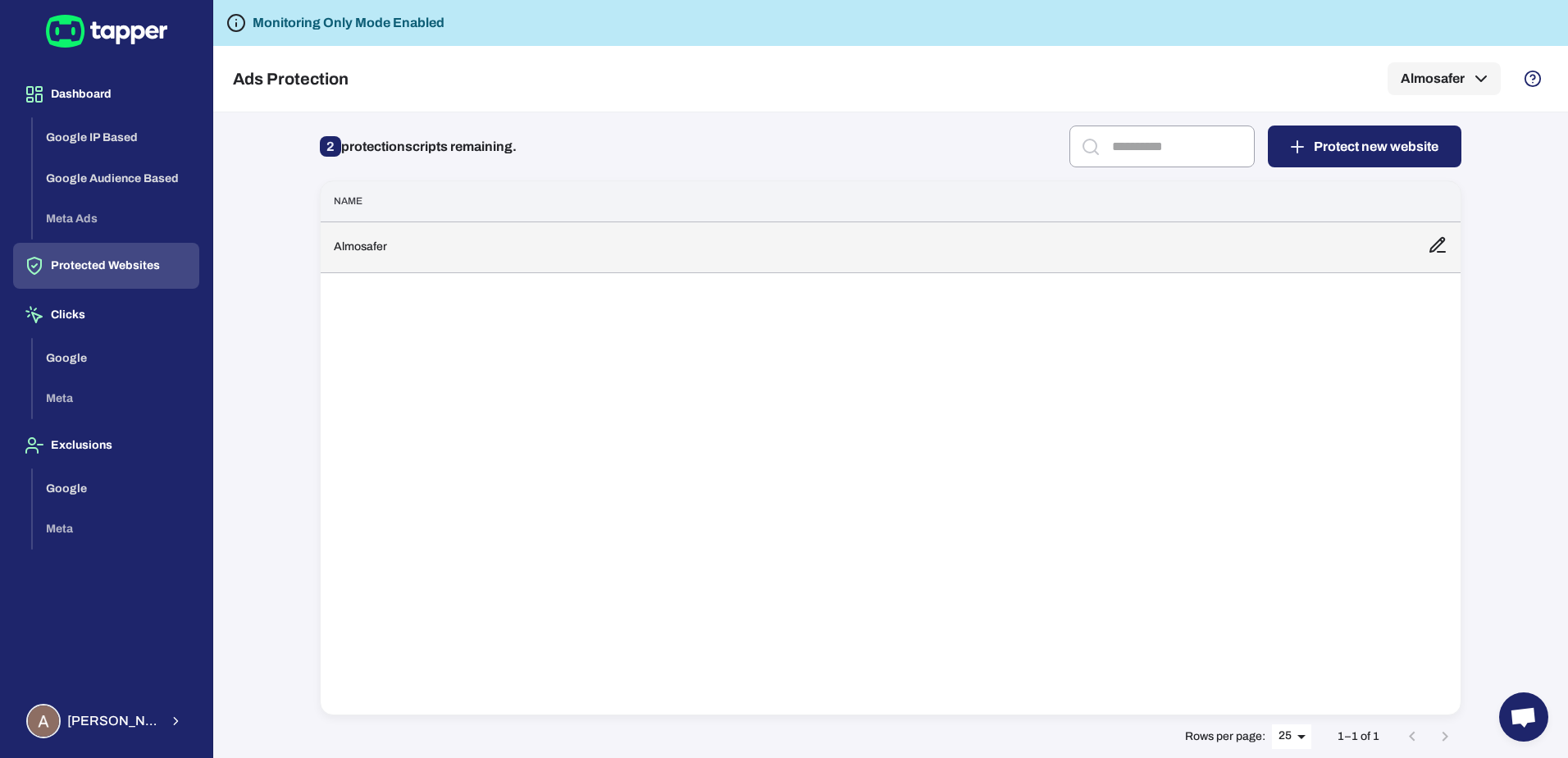
click at [536, 255] on td "Almosafer" at bounding box center [868, 247] width 1095 height 51
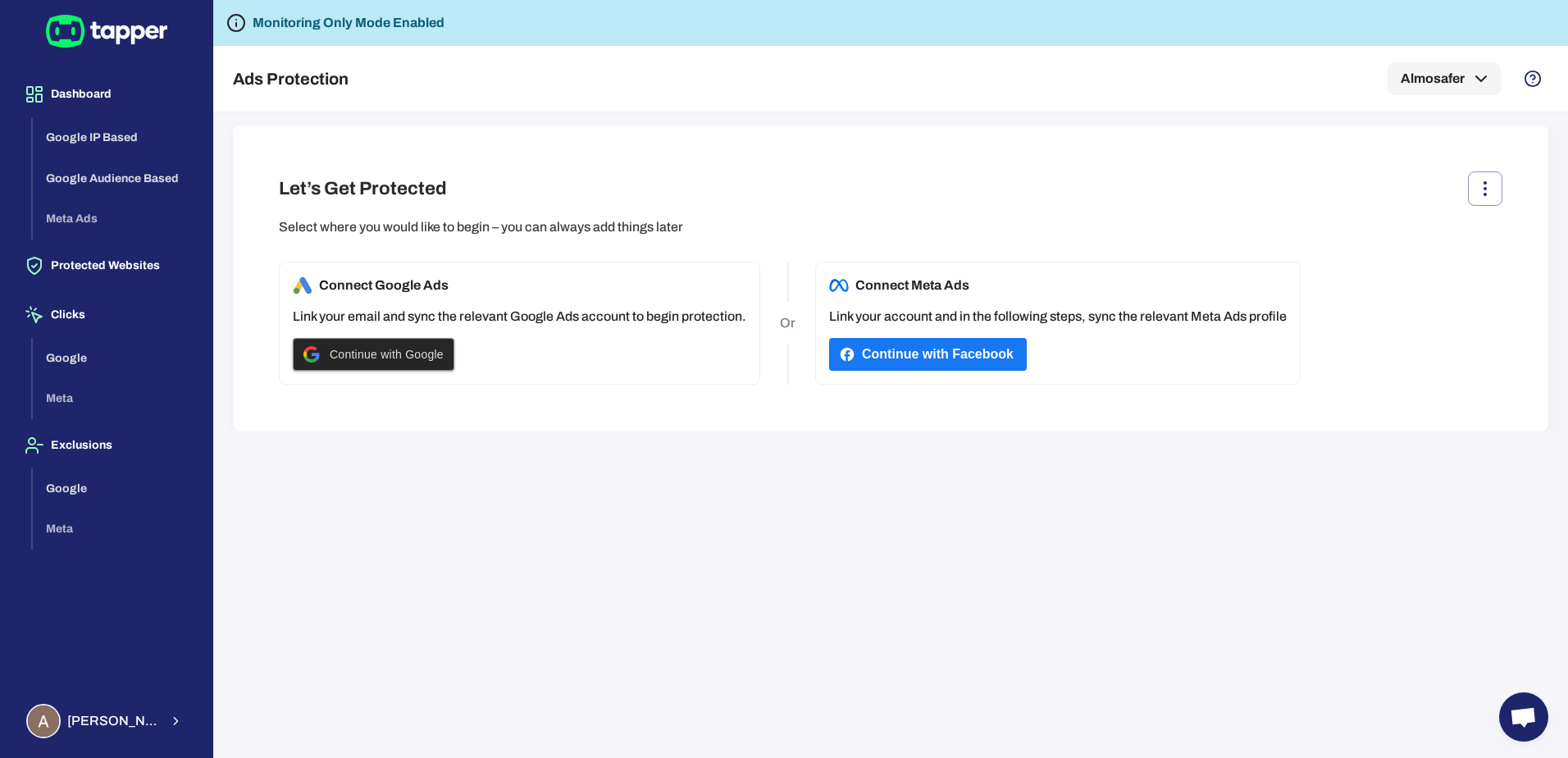
click at [430, 346] on div "Continue with Google" at bounding box center [373, 355] width 140 height 31
click at [410, 356] on span "Continue with Google" at bounding box center [387, 354] width 114 height 13
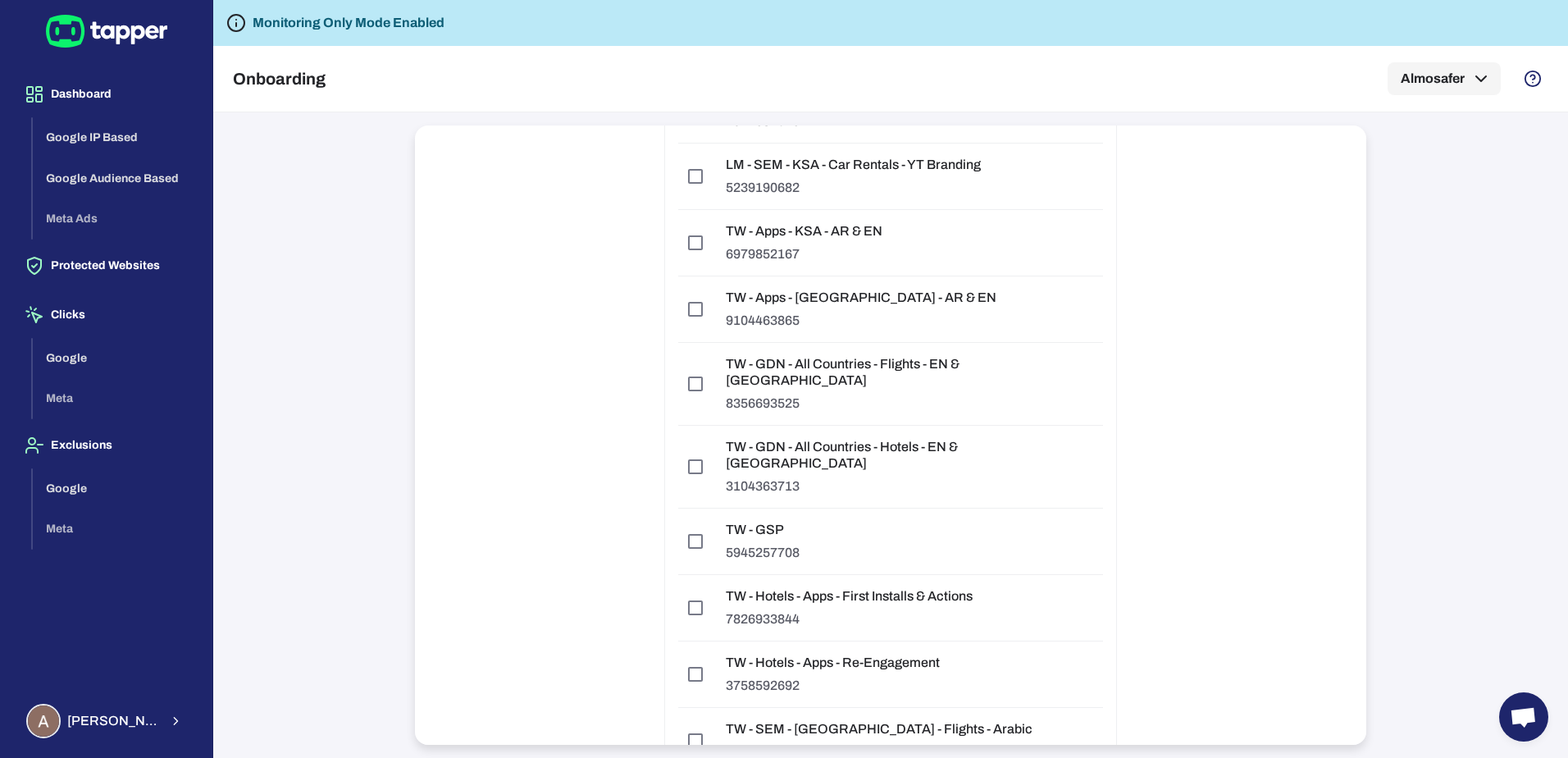
scroll to position [14908, 0]
